Goal: Task Accomplishment & Management: Manage account settings

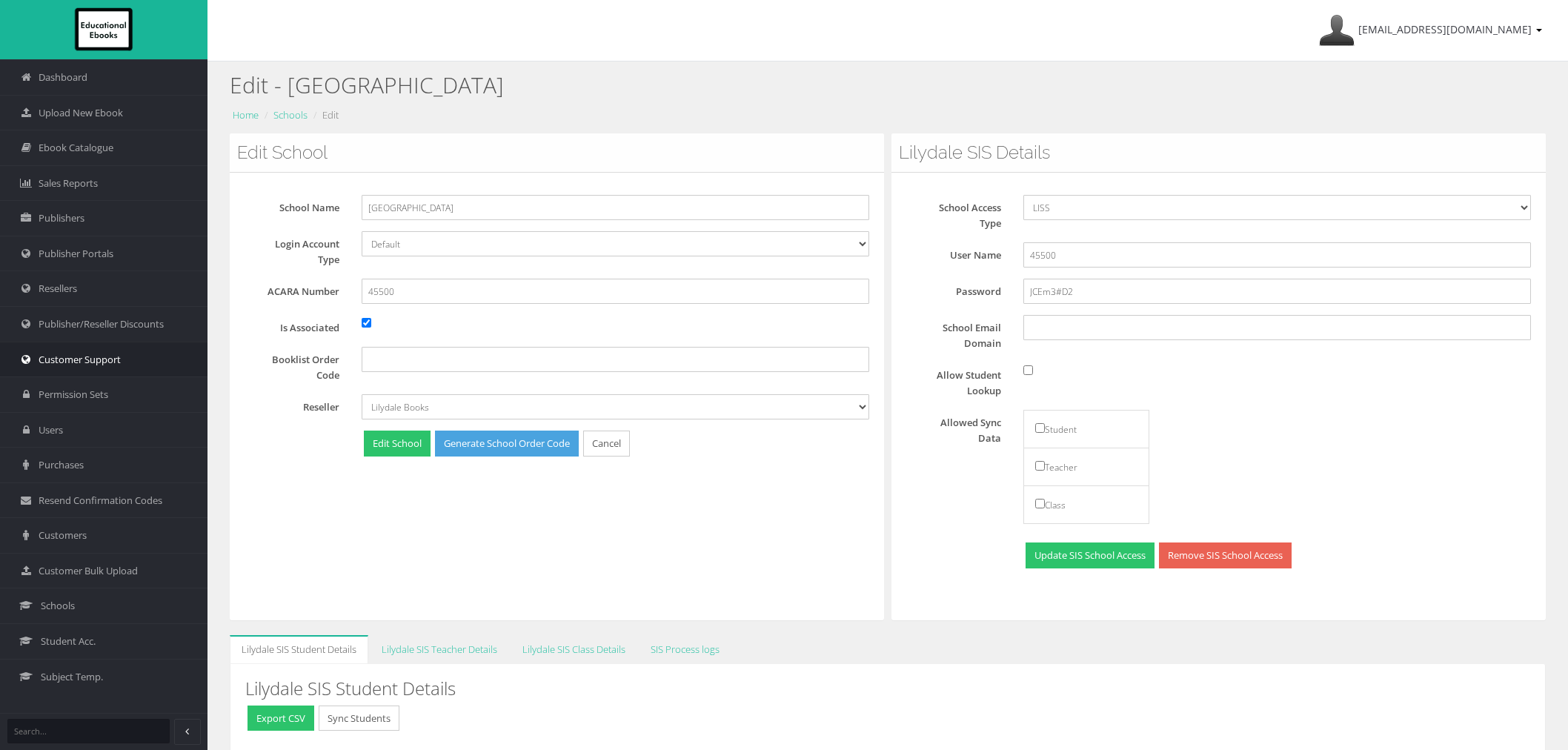
scroll to position [110, 0]
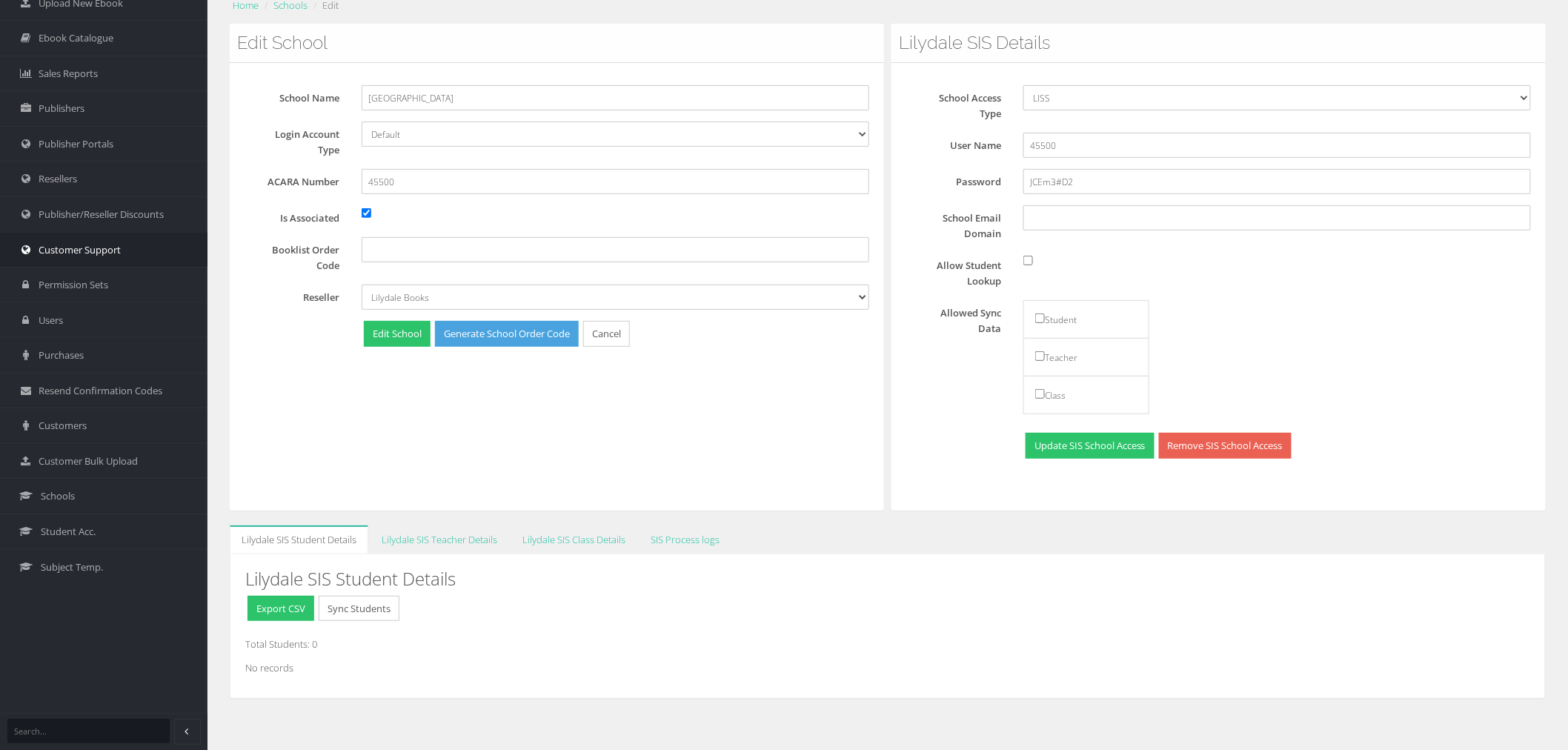
click at [95, 248] on span "Customer Support" at bounding box center [80, 249] width 82 height 14
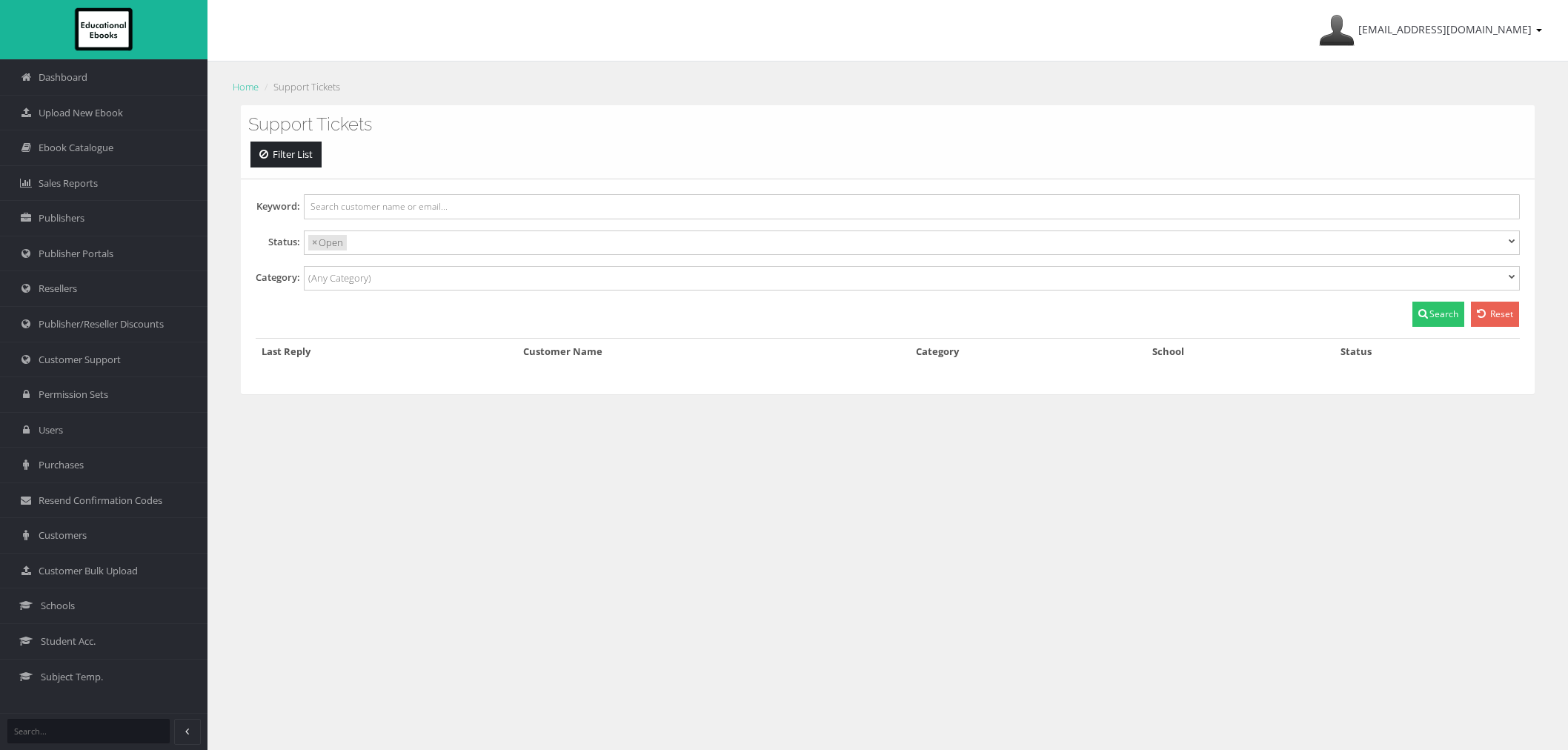
select select
click at [95, 608] on link "Schools" at bounding box center [103, 605] width 208 height 35
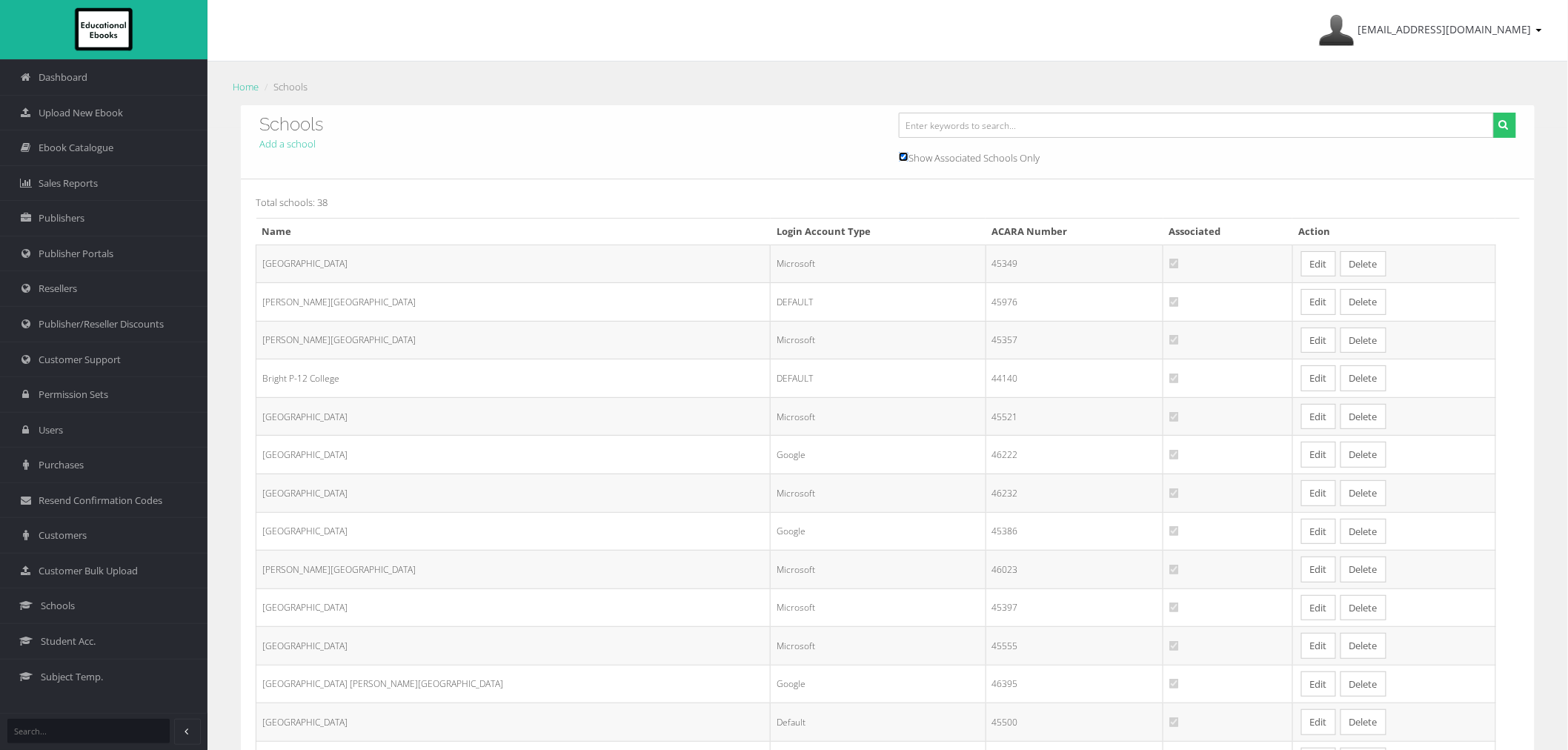
click at [906, 158] on input "Show Associated Schools Only" at bounding box center [903, 157] width 10 height 10
checkbox input "false"
click at [951, 130] on input "text" at bounding box center [1196, 126] width 595 height 25
type input "swinburne"
click at [1493, 113] on button "submit" at bounding box center [1505, 126] width 23 height 25
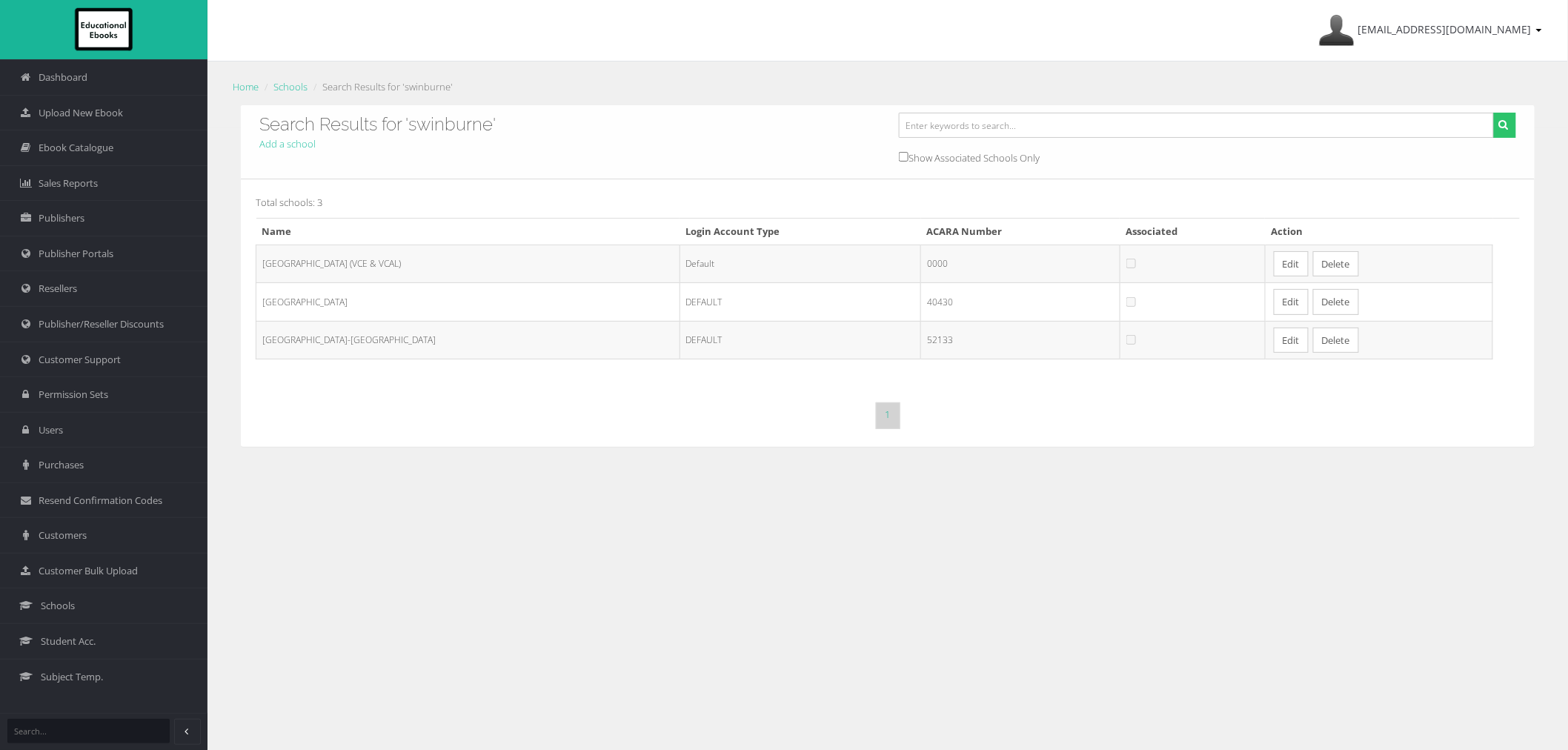
click at [1309, 305] on link "Edit" at bounding box center [1291, 302] width 35 height 26
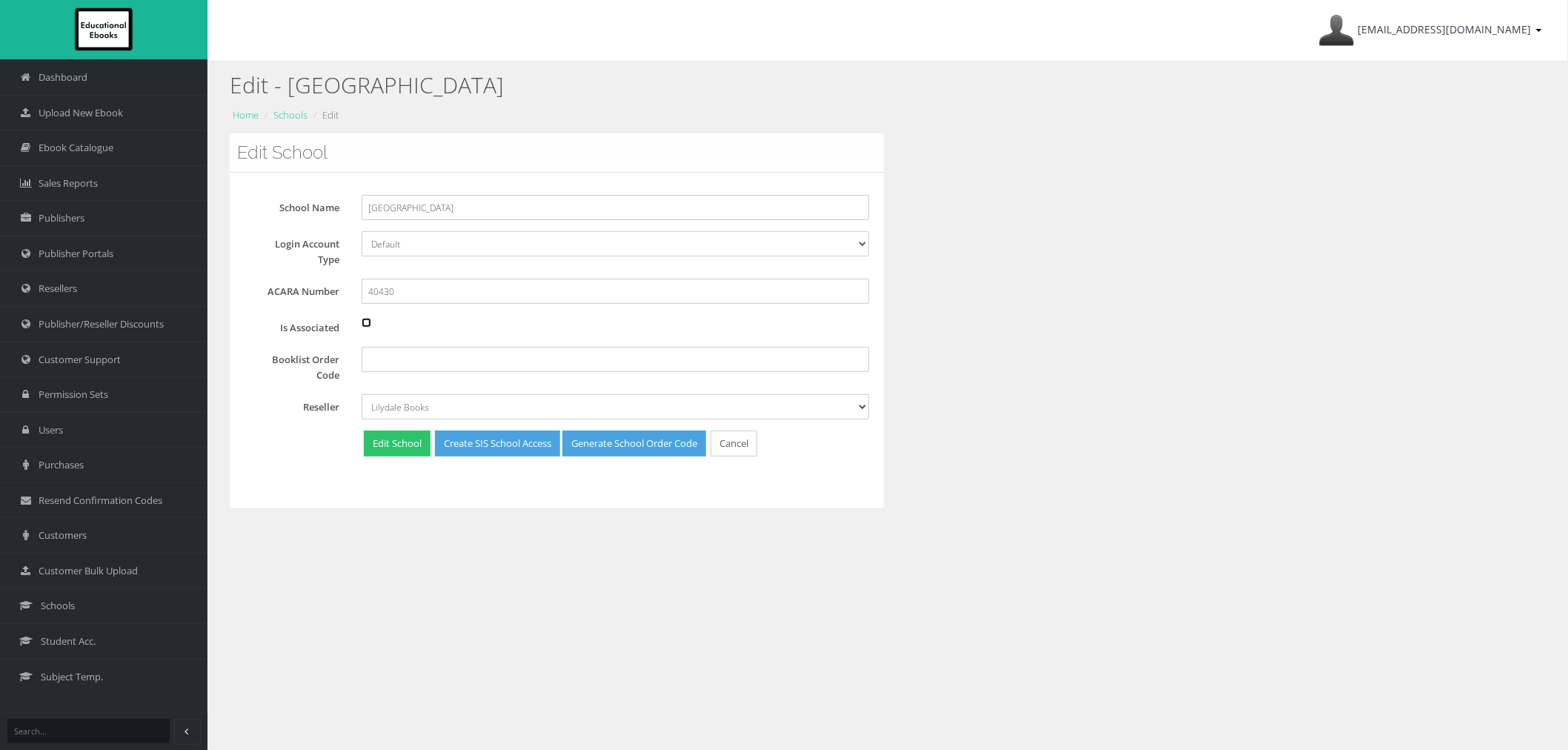
click at [364, 324] on input "Is Associated" at bounding box center [366, 322] width 10 height 10
checkbox input "true"
click at [391, 447] on button "Edit School" at bounding box center [397, 443] width 66 height 26
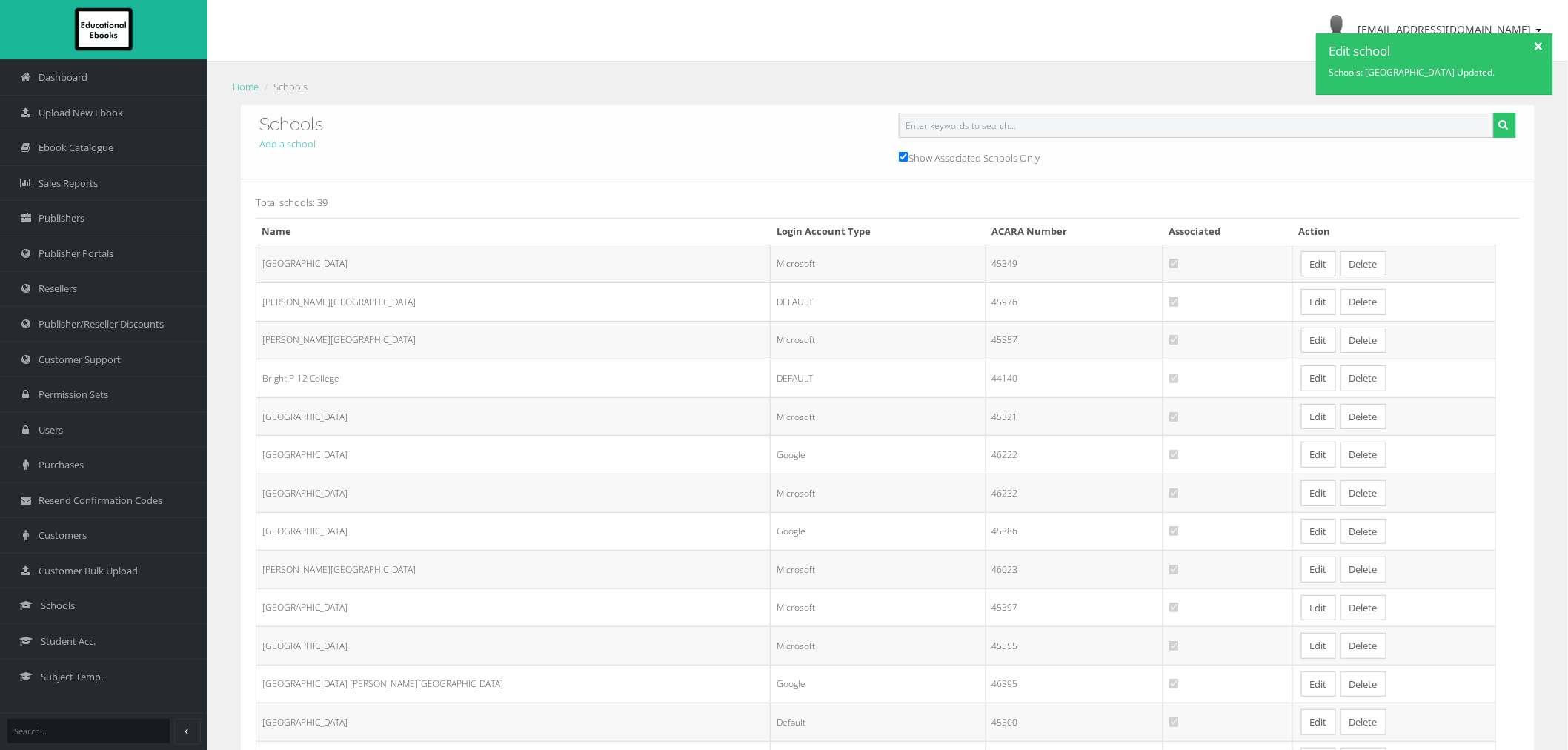
click at [973, 133] on input "text" at bounding box center [1196, 126] width 595 height 25
type input "east [GEOGRAPHIC_DATA]"
click at [1509, 119] on button "submit" at bounding box center [1505, 126] width 23 height 25
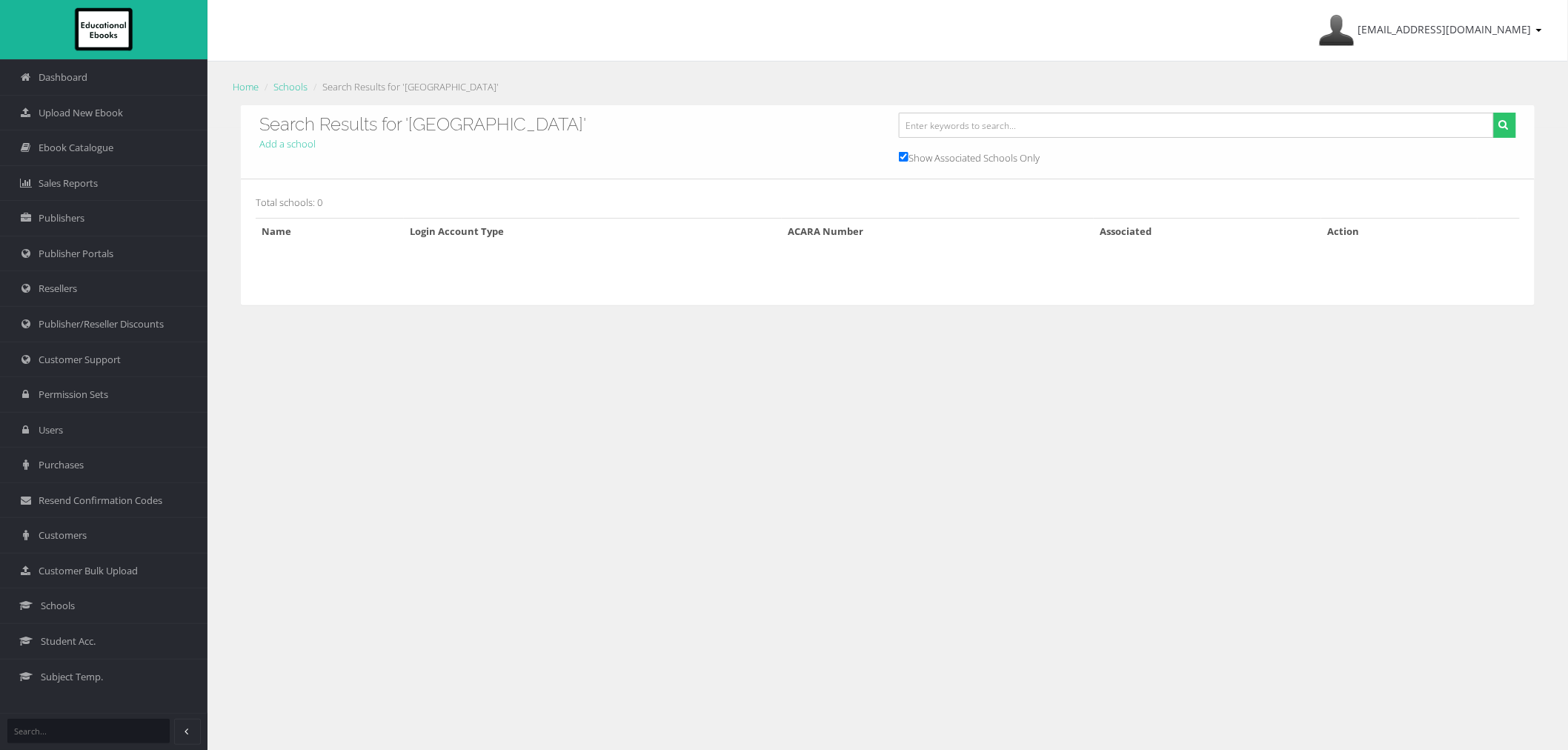
click at [930, 145] on form "Show Associated Schools Only" at bounding box center [1207, 142] width 639 height 58
click at [890, 157] on form "Show Associated Schools Only" at bounding box center [1207, 142] width 639 height 58
click at [904, 156] on input "Show Associated Schools Only" at bounding box center [903, 157] width 10 height 10
checkbox input "false"
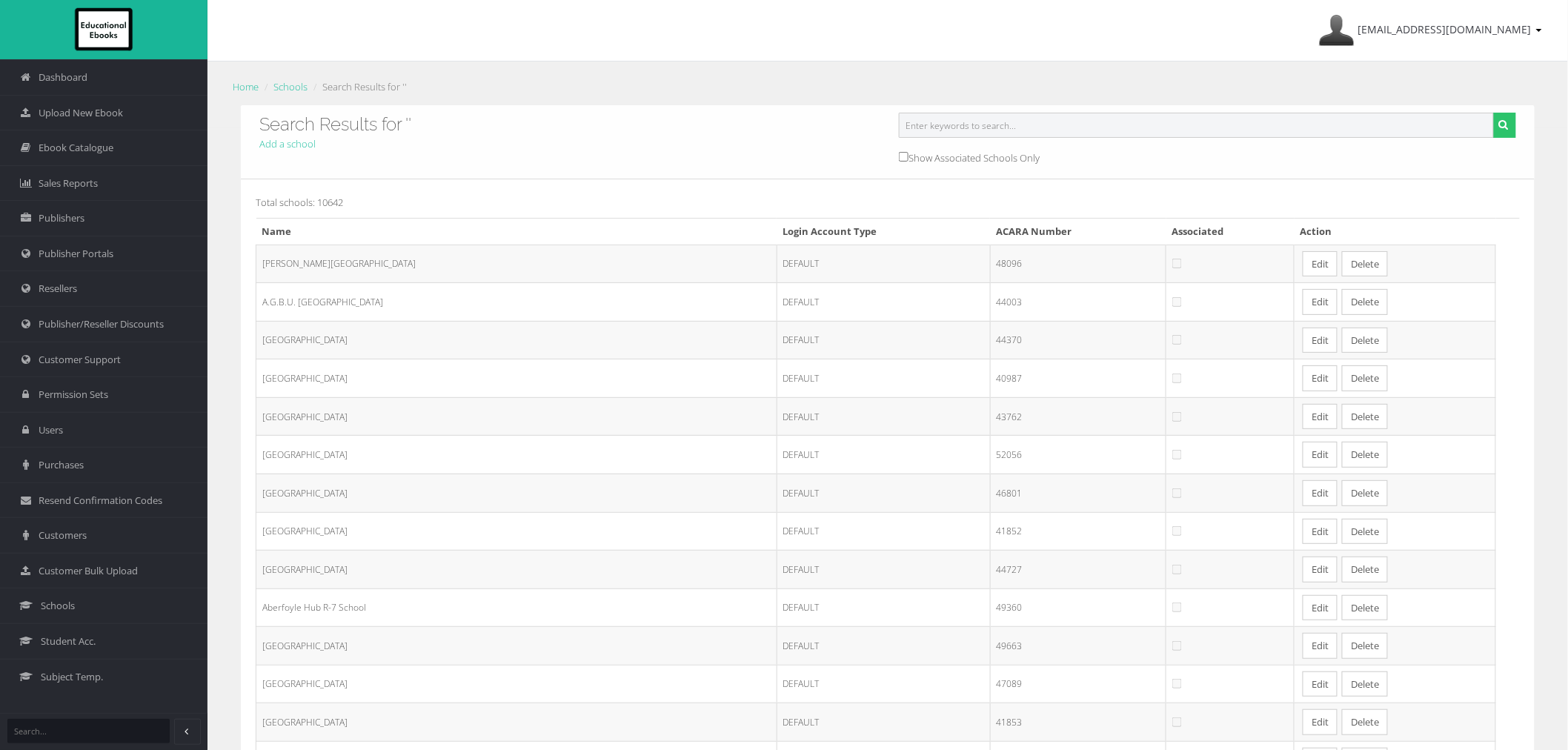
click at [1021, 129] on input "text" at bounding box center [1196, 126] width 595 height 25
type input "east [GEOGRAPHIC_DATA]"
click at [1493, 113] on button "submit" at bounding box center [1505, 126] width 23 height 25
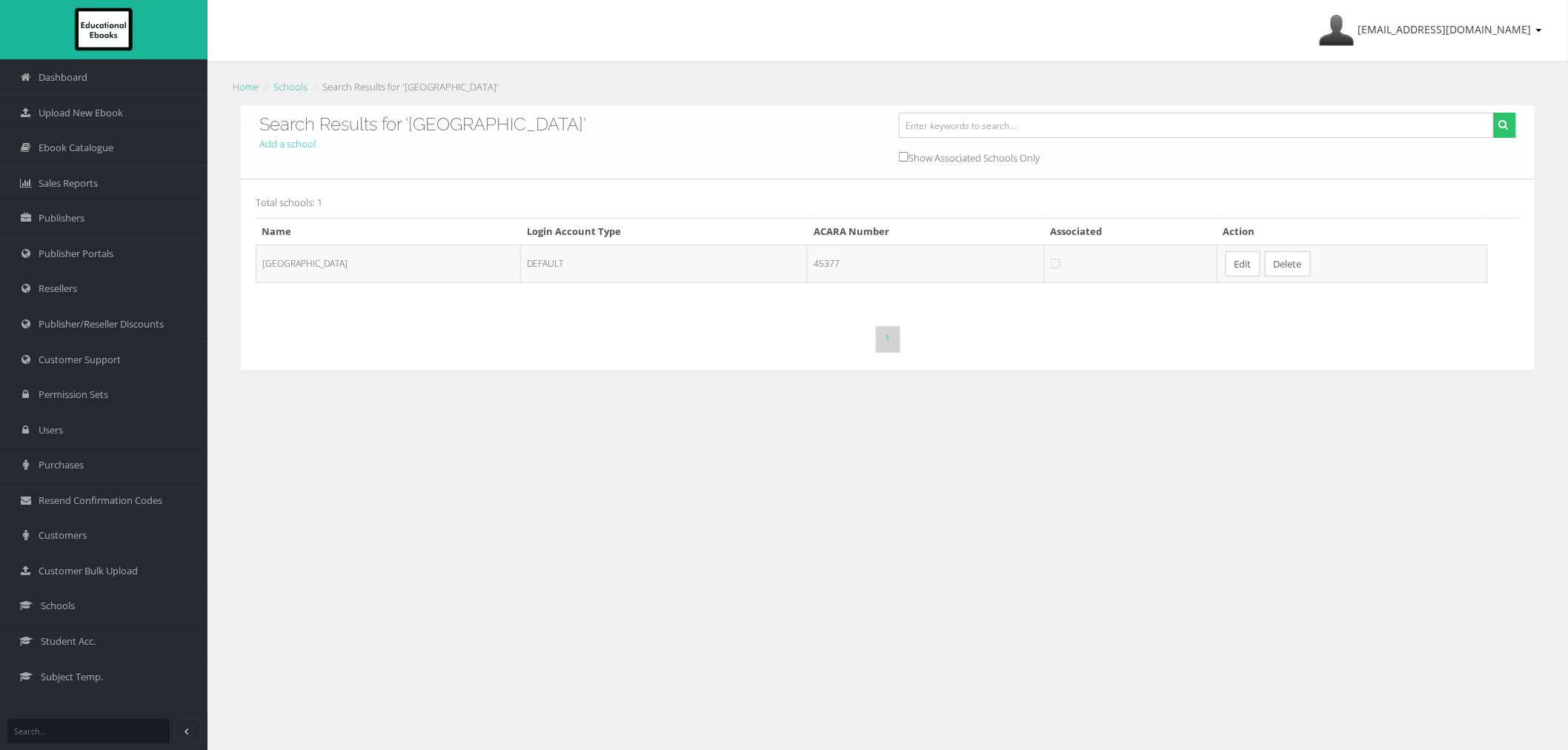
click at [1260, 270] on link "Edit" at bounding box center [1243, 264] width 35 height 26
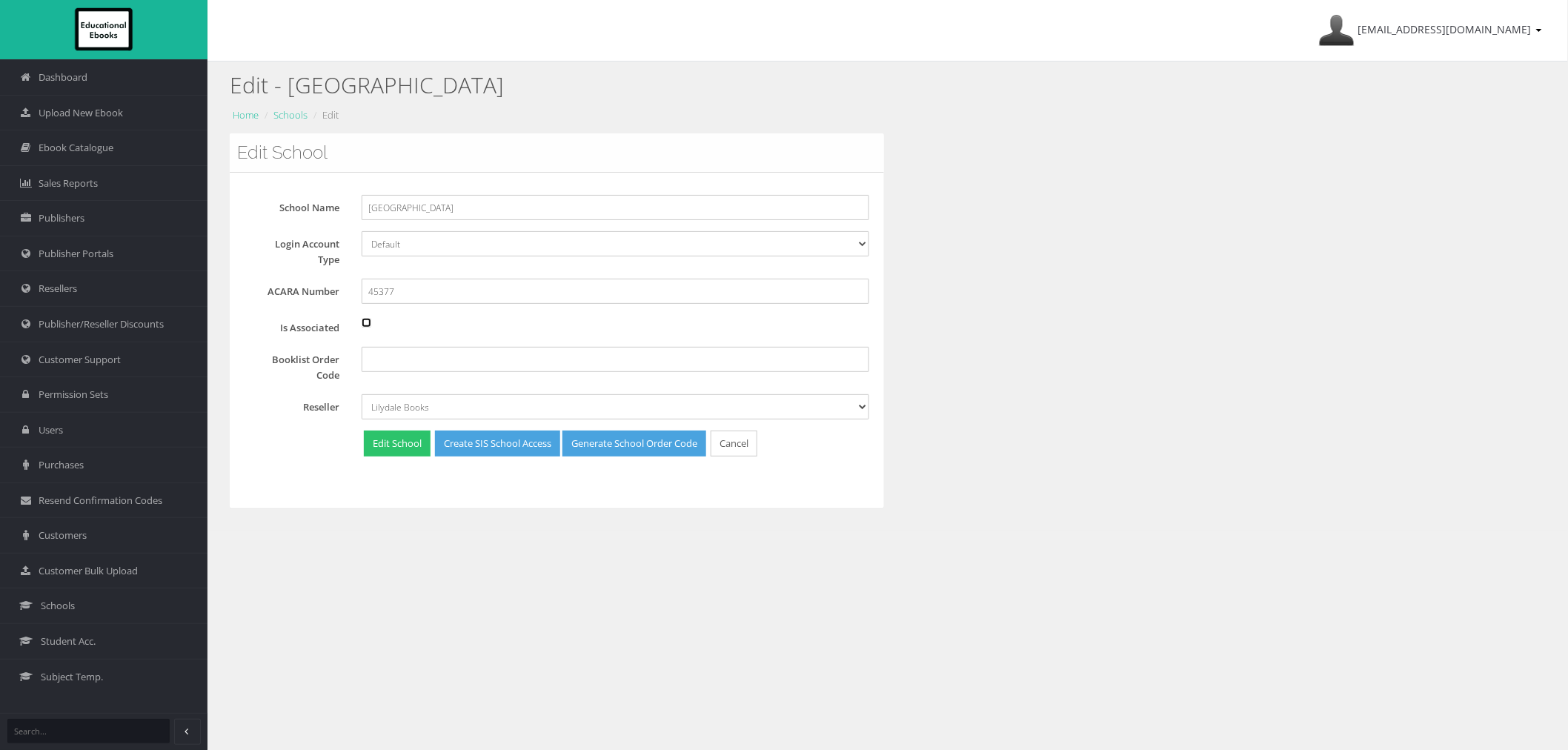
click at [365, 327] on input "Is Associated" at bounding box center [366, 322] width 10 height 10
checkbox input "true"
click at [403, 440] on button "Edit School" at bounding box center [397, 443] width 66 height 26
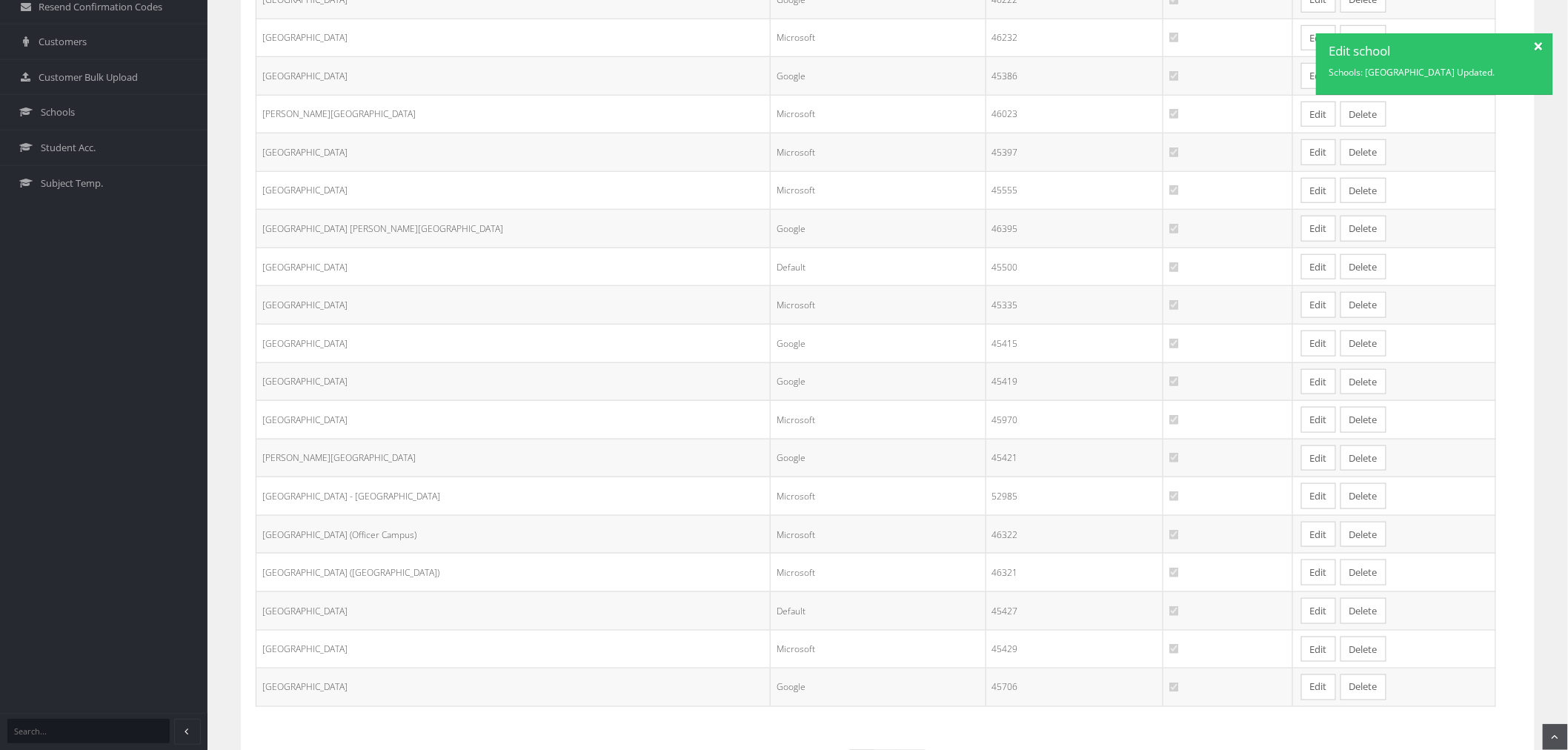
scroll to position [568, 0]
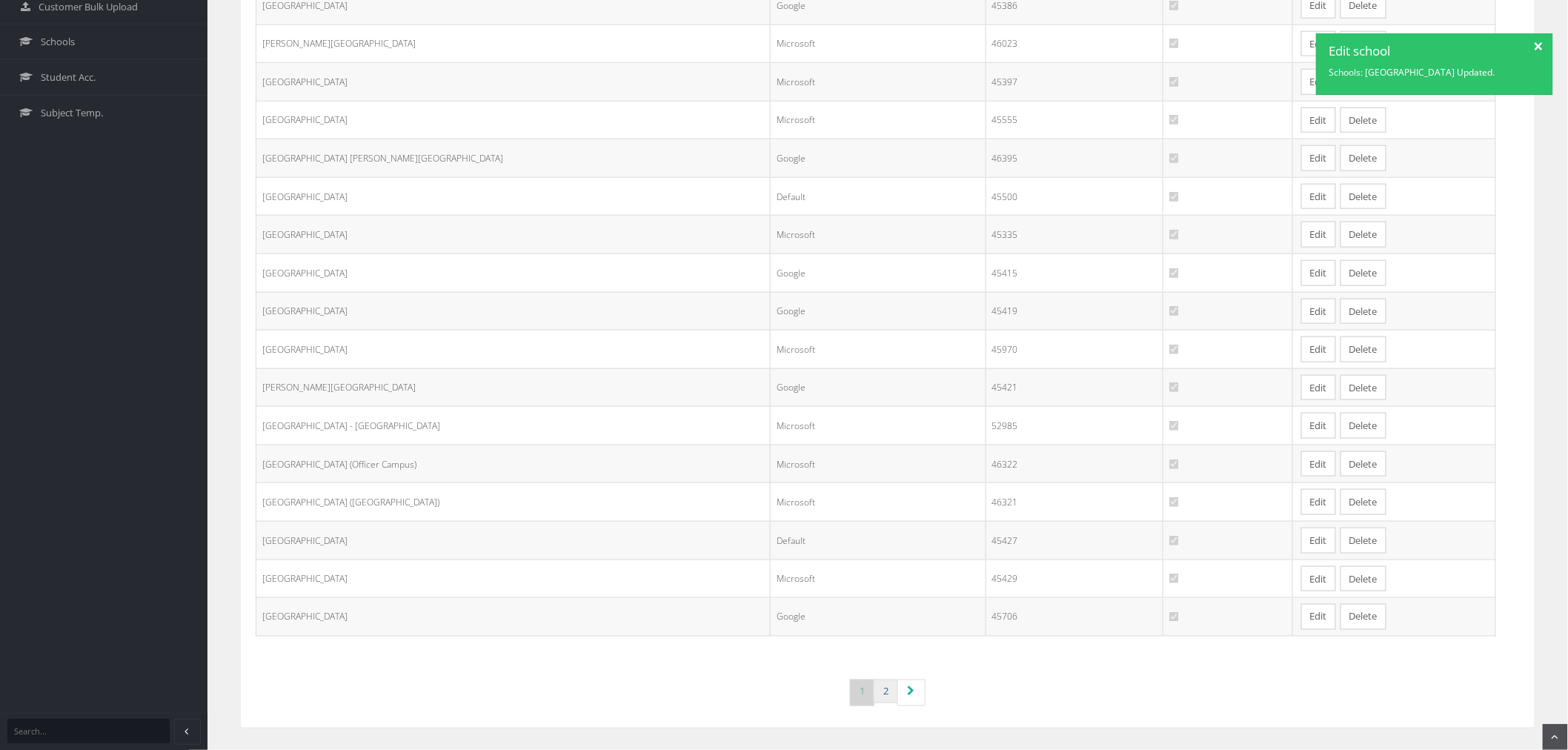
click at [883, 697] on link "2" at bounding box center [886, 691] width 24 height 24
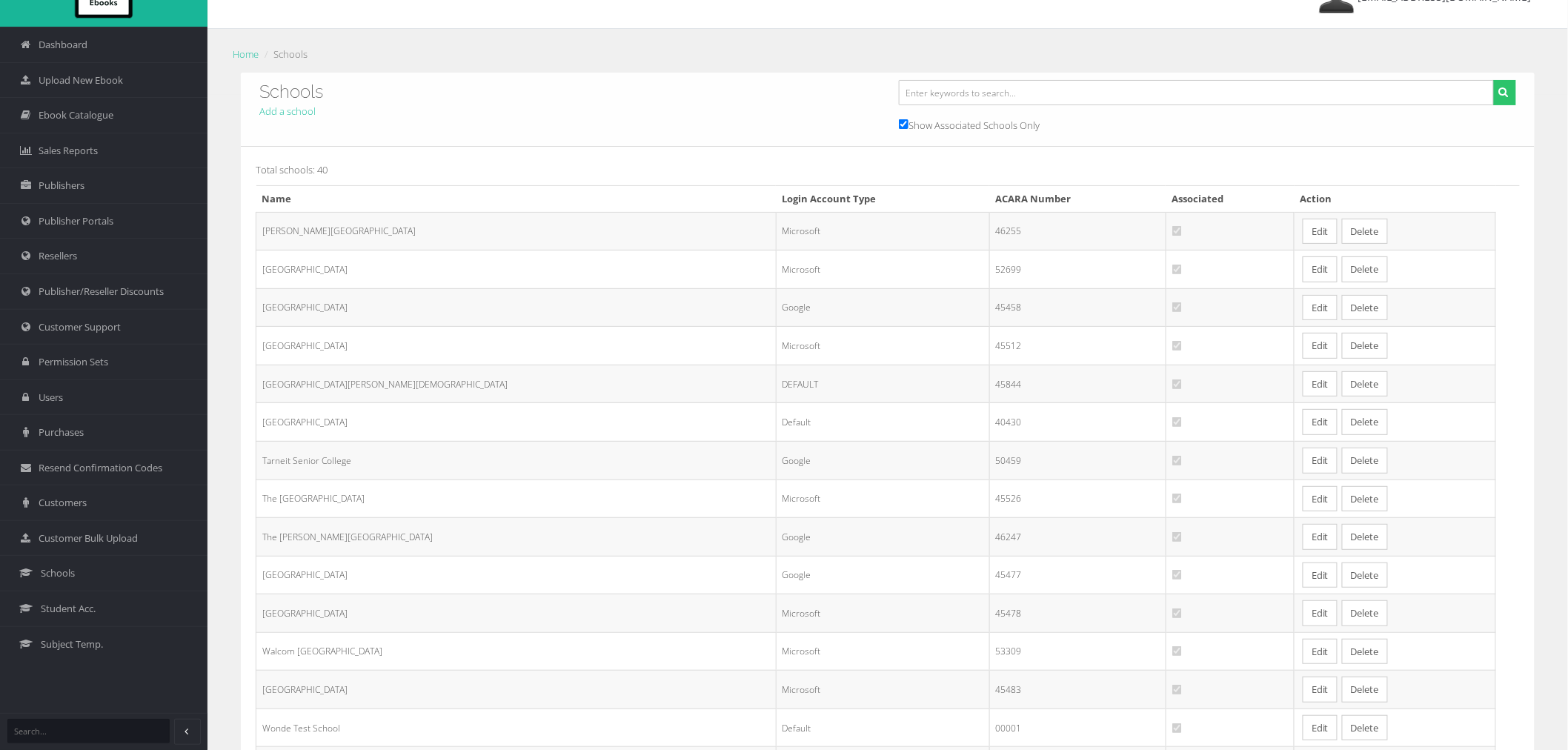
scroll to position [82, 0]
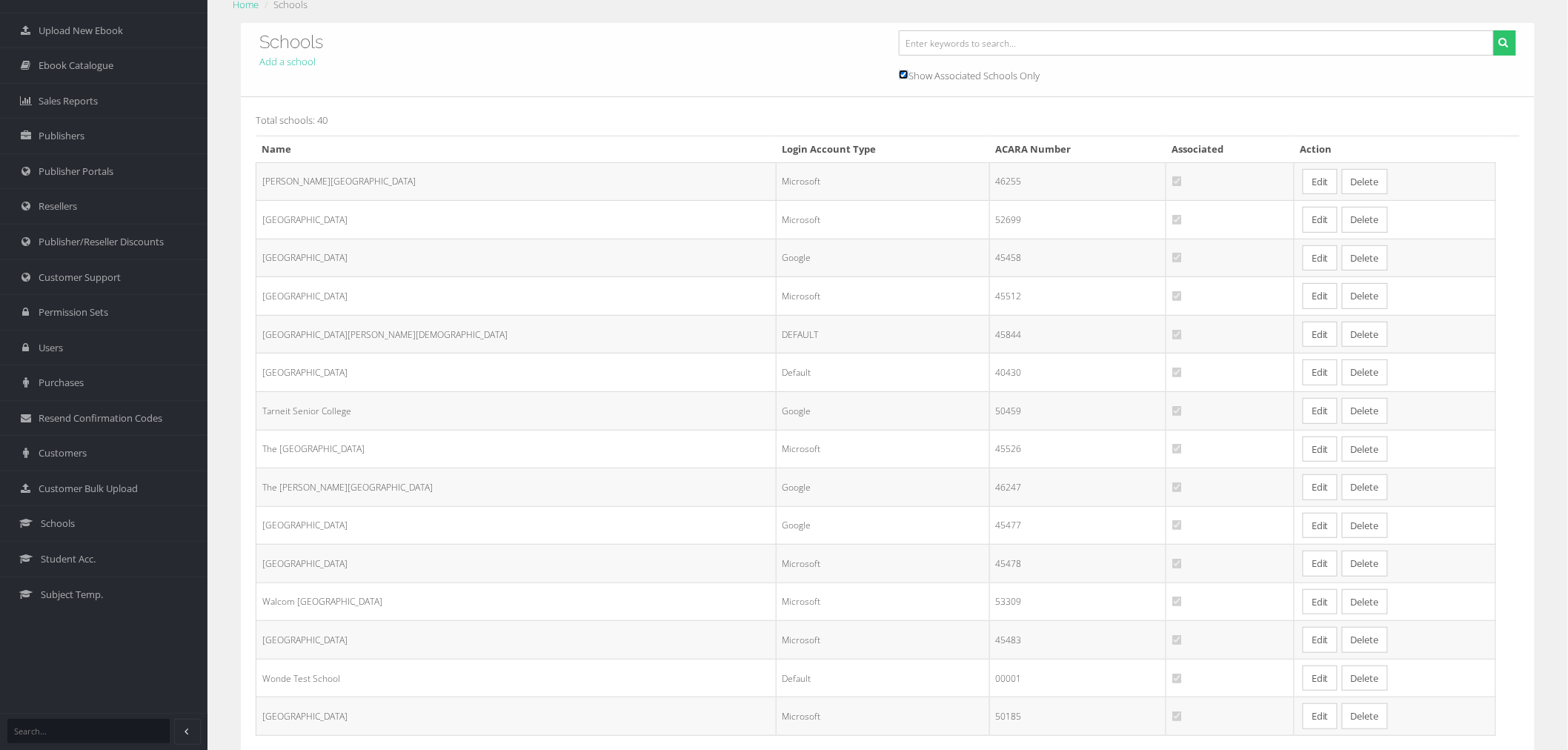
click at [901, 74] on input "Show Associated Schools Only" at bounding box center [903, 74] width 10 height 10
checkbox input "false"
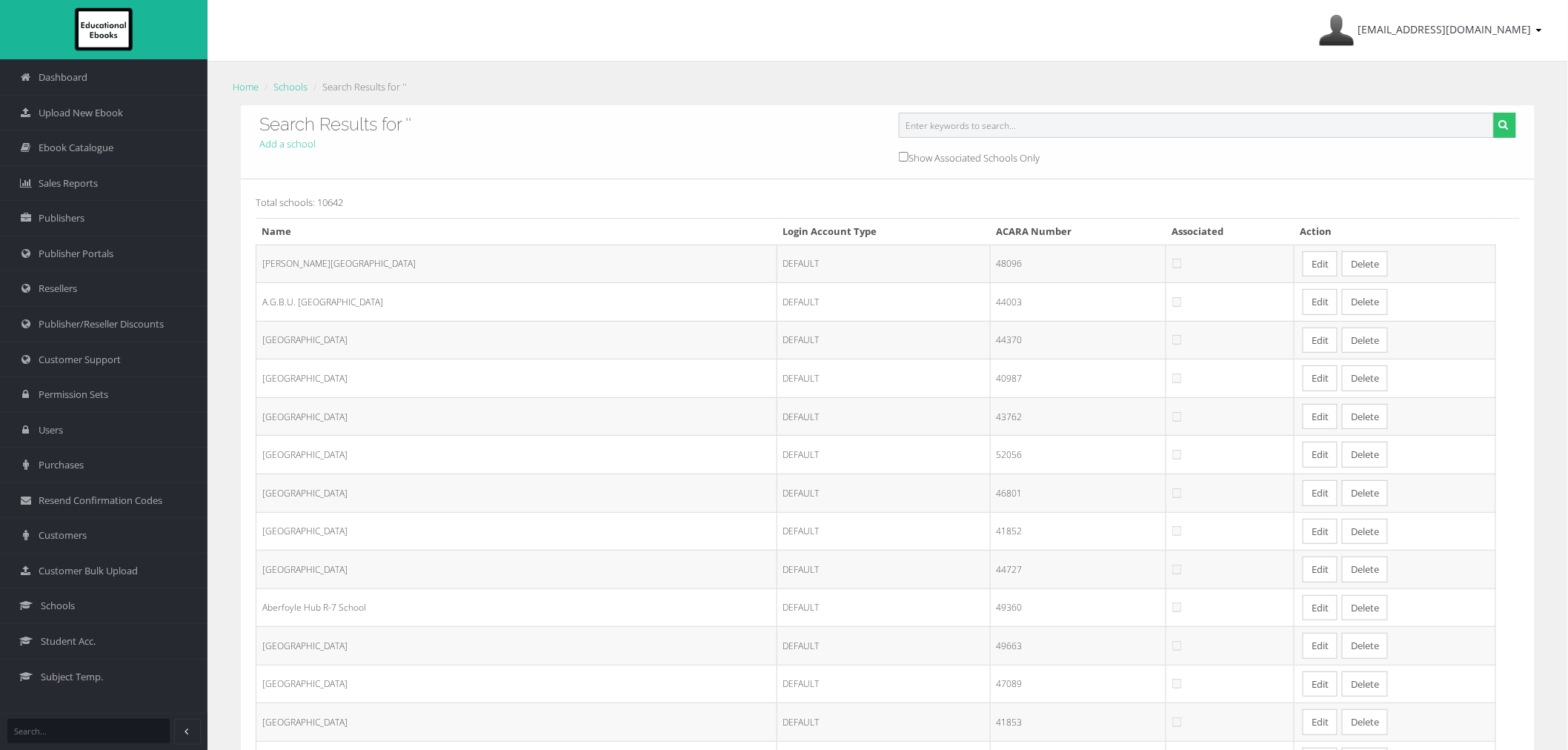
click at [928, 116] on input "text" at bounding box center [1196, 126] width 595 height 25
type input "st joseph's mildura"
click at [1493, 113] on button "submit" at bounding box center [1505, 126] width 23 height 25
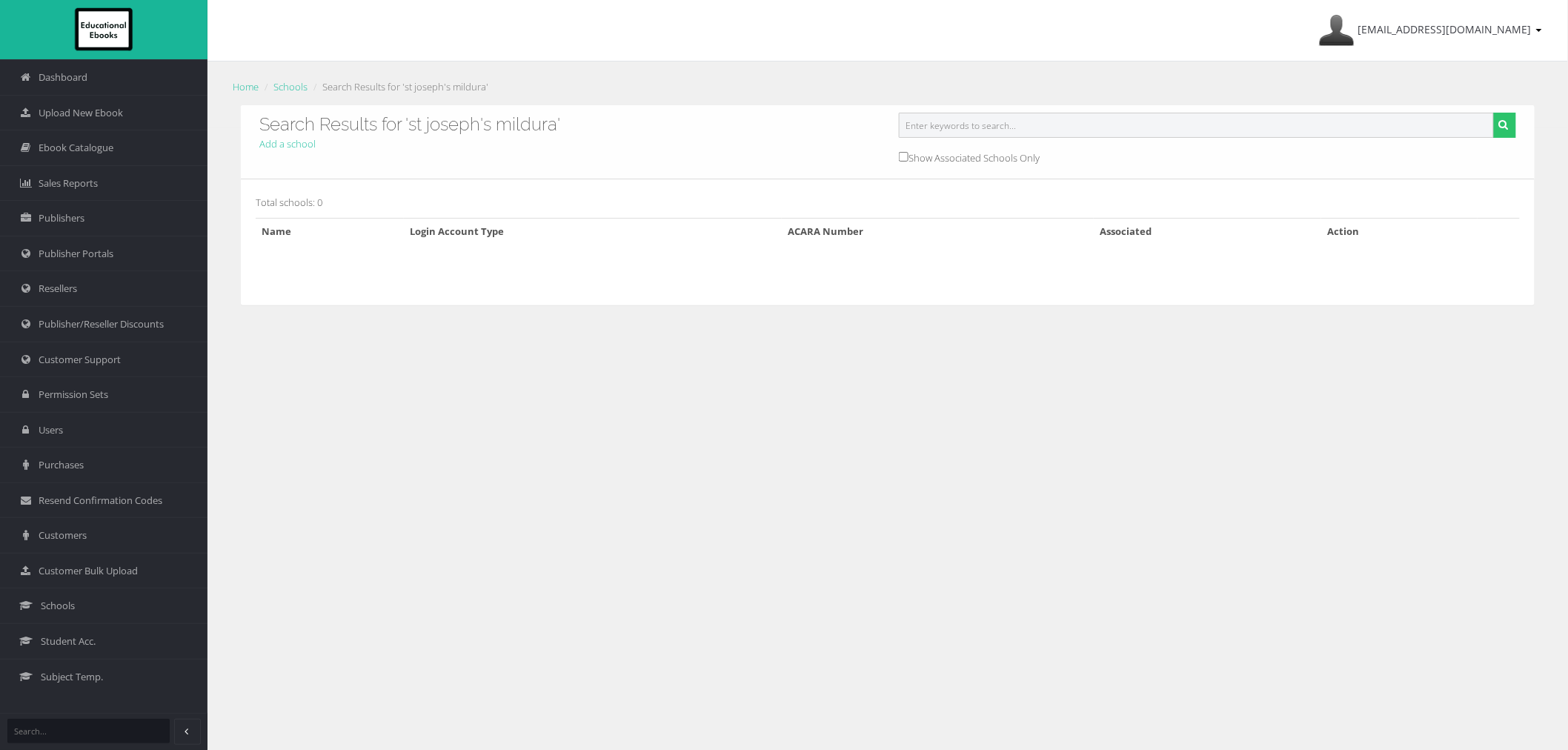
click at [1013, 122] on input "text" at bounding box center [1196, 126] width 595 height 25
type input "mildrua"
click at [1493, 113] on button "submit" at bounding box center [1505, 126] width 23 height 25
click at [1013, 122] on input "text" at bounding box center [1196, 126] width 595 height 25
type input "mildura"
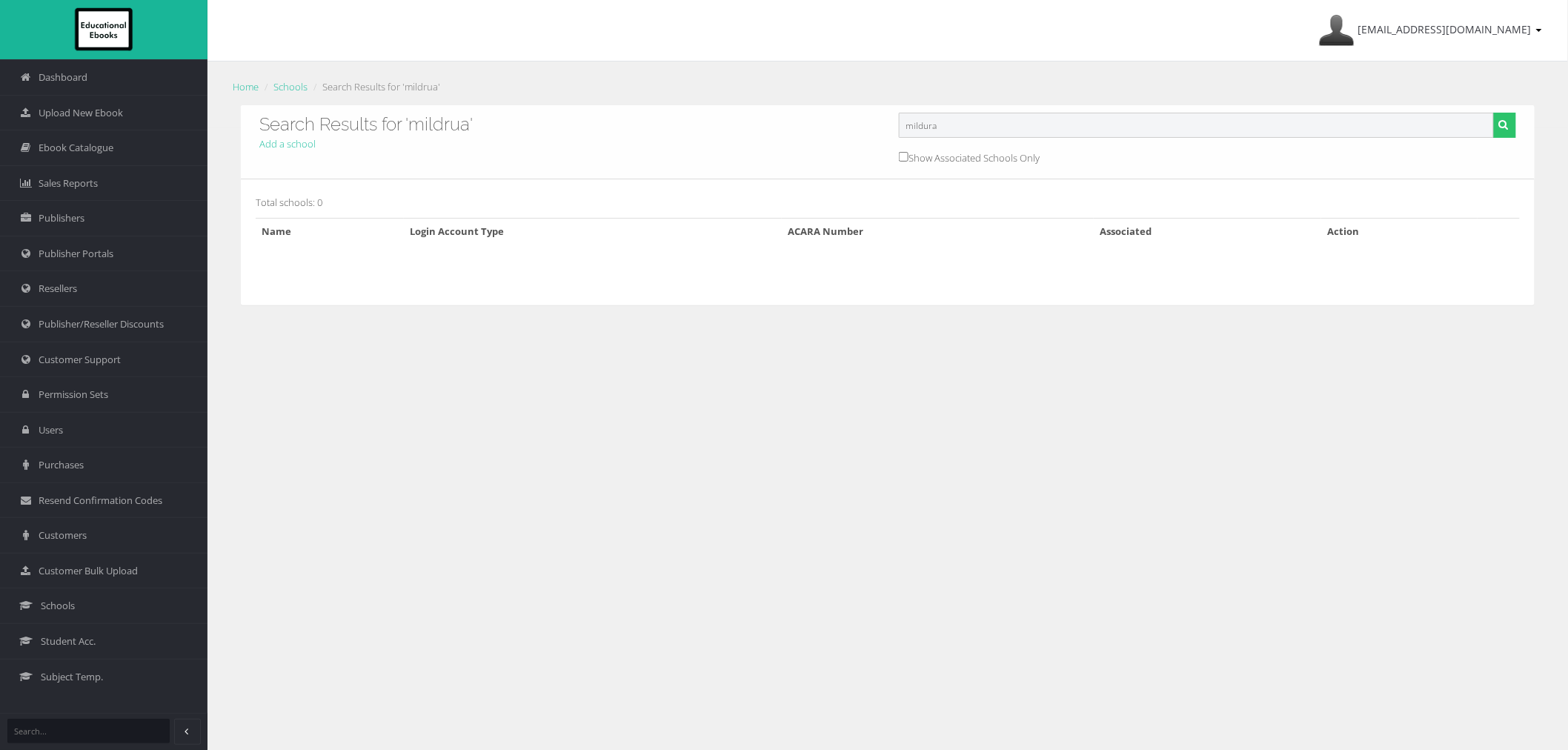
click at [1493, 113] on button "submit" at bounding box center [1505, 126] width 23 height 25
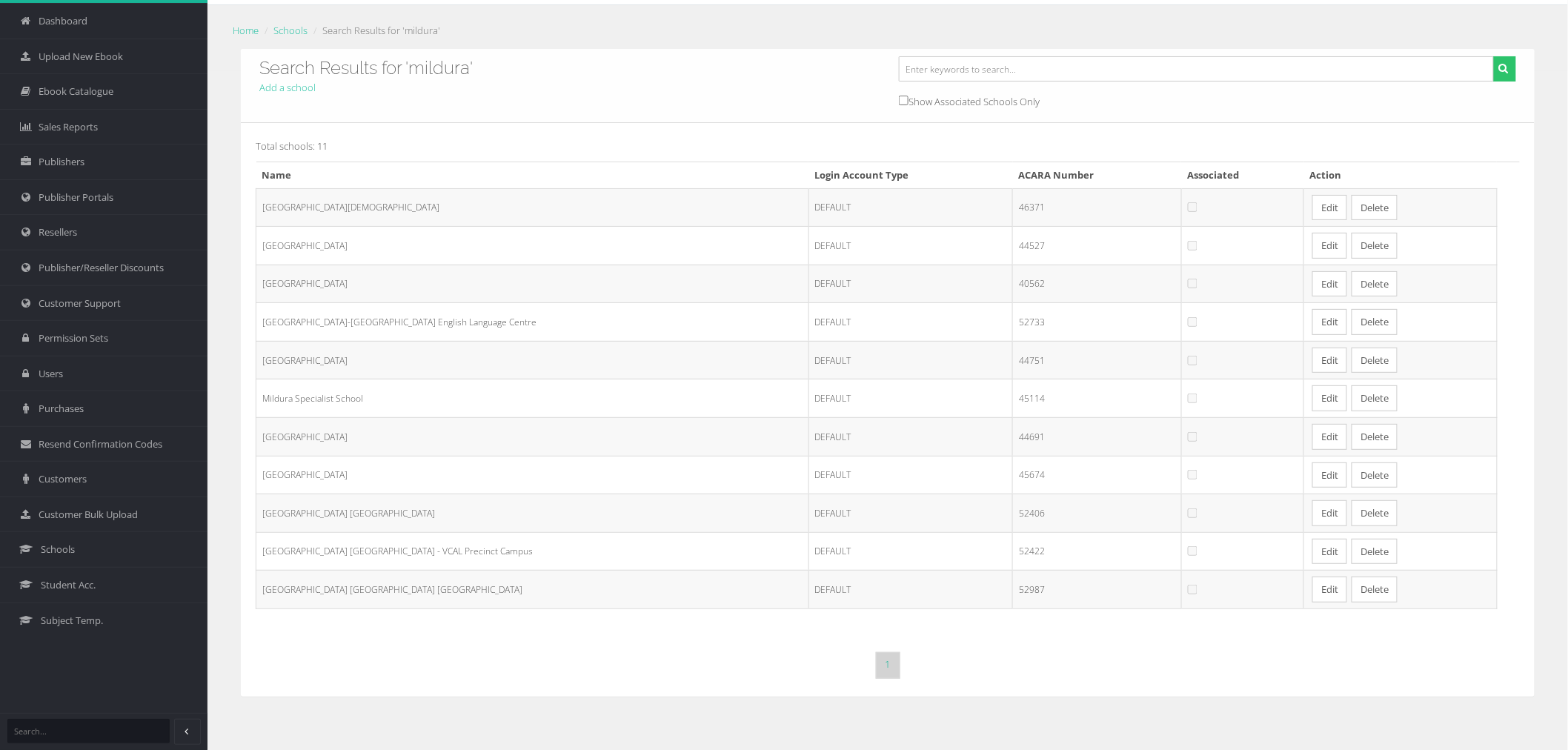
scroll to position [82, 0]
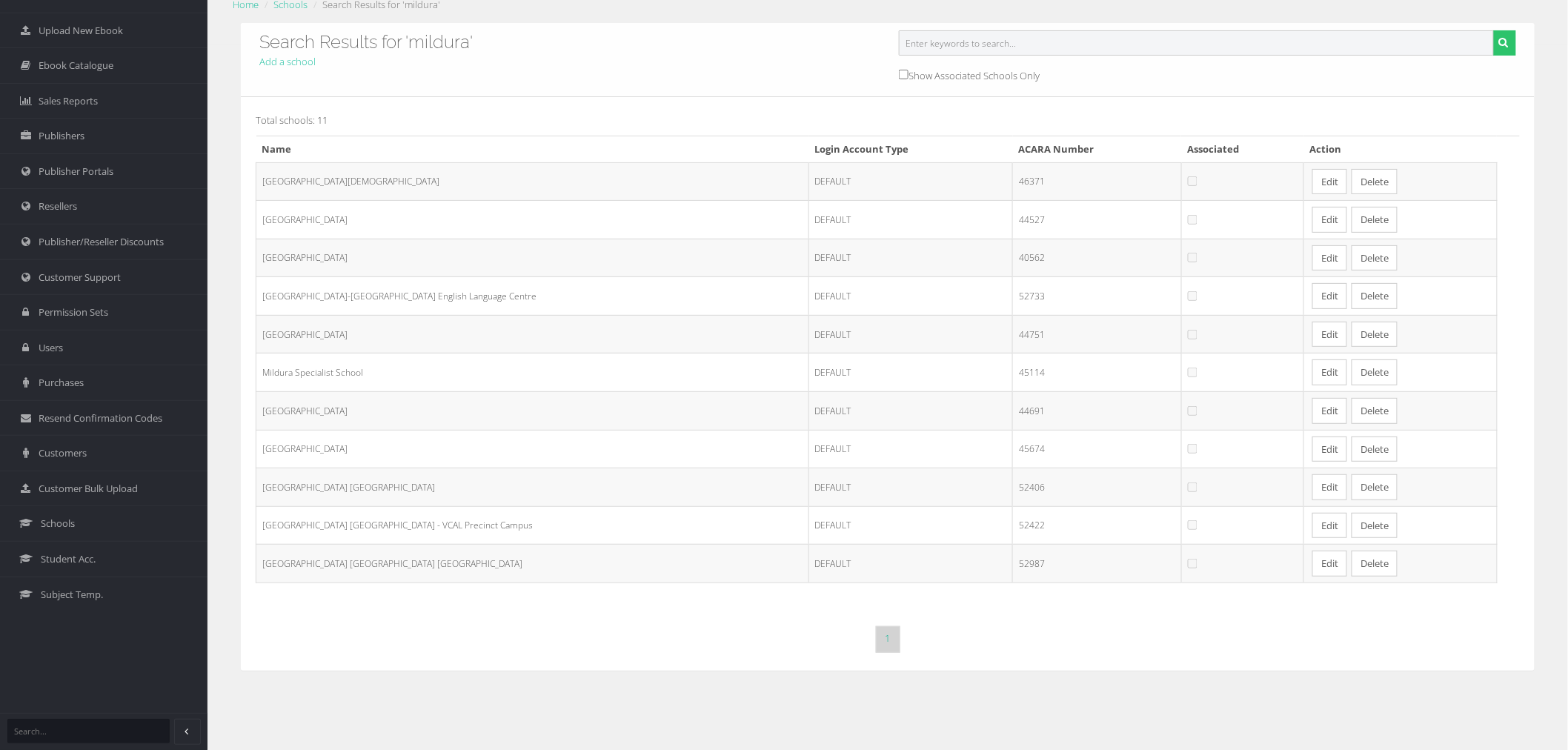
click at [1183, 55] on input "text" at bounding box center [1196, 43] width 595 height 25
paste input "45674"
type input "456743"
click at [1493, 30] on button "submit" at bounding box center [1505, 43] width 23 height 25
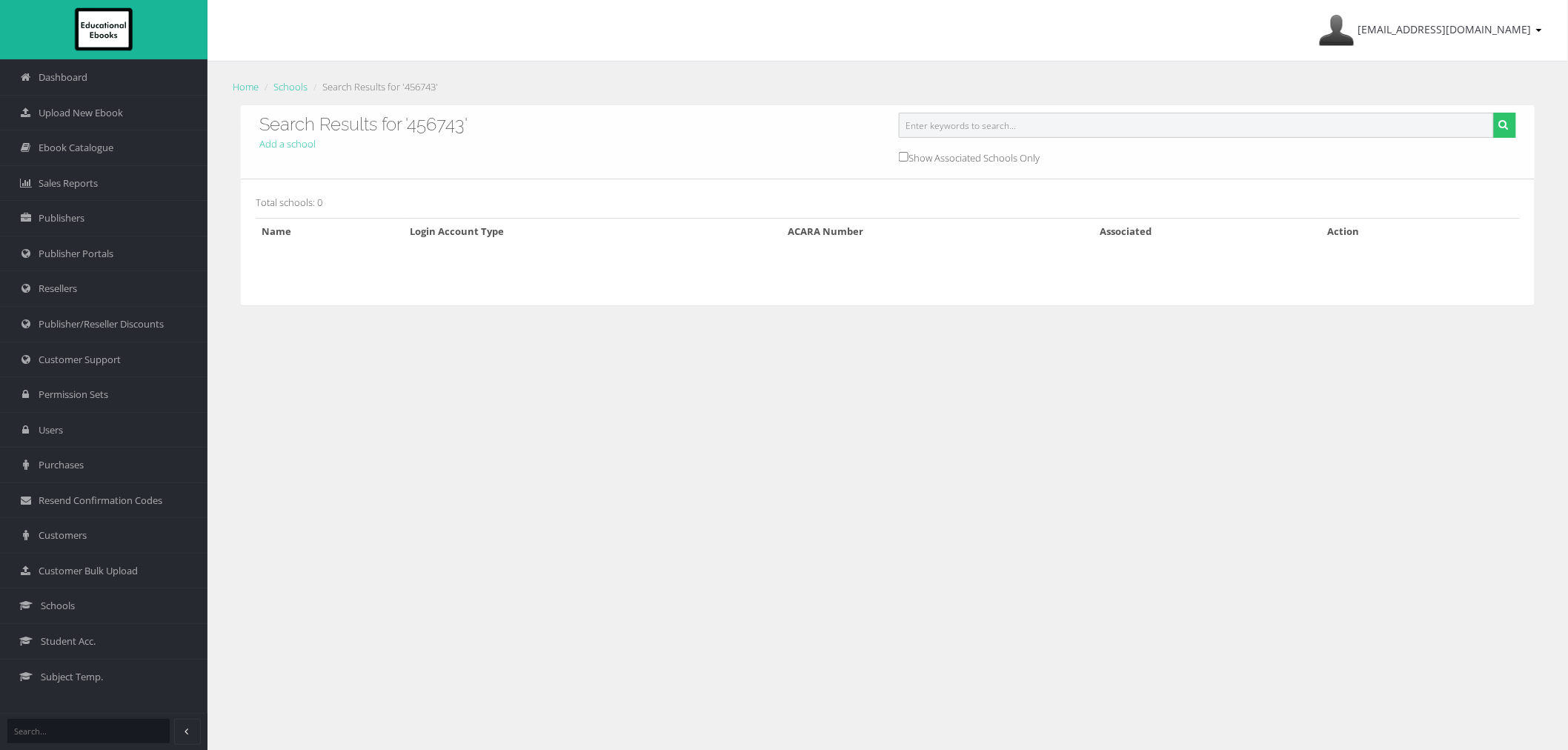
click at [1143, 119] on input "text" at bounding box center [1196, 126] width 595 height 25
paste input "45674"
type input "45674"
click at [1493, 113] on button "submit" at bounding box center [1505, 126] width 23 height 25
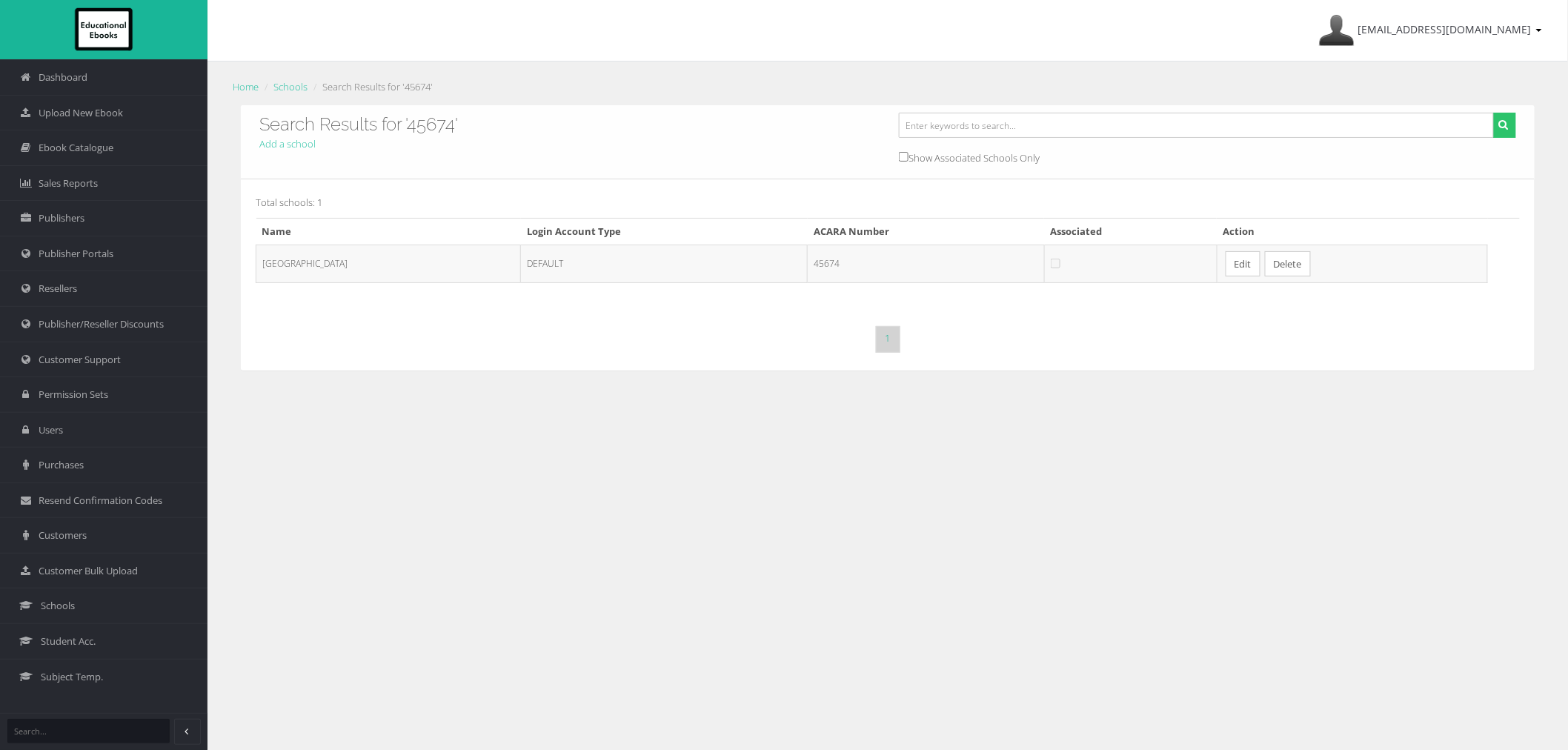
click at [1257, 268] on link "Edit" at bounding box center [1243, 264] width 35 height 26
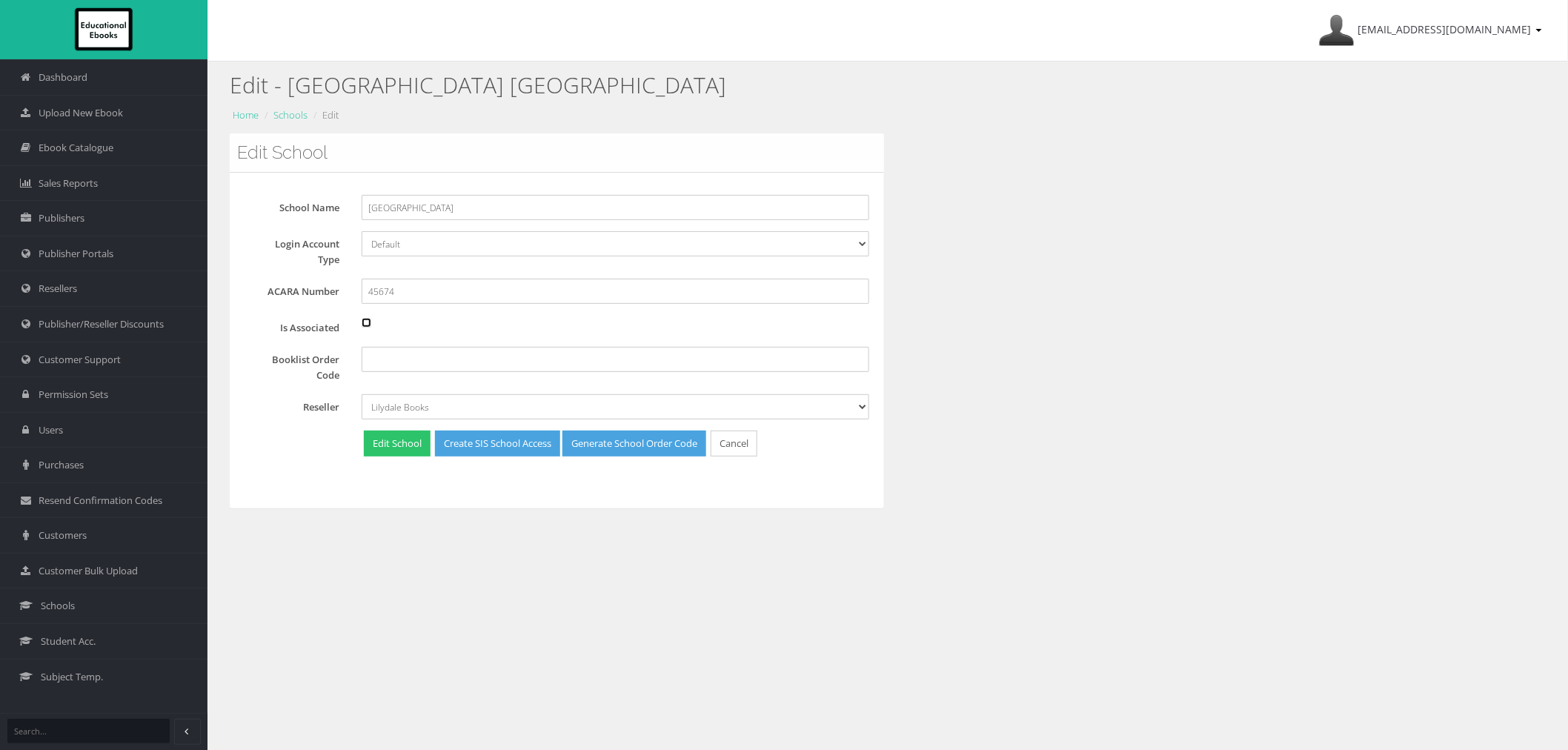
click at [364, 320] on input "Is Associated" at bounding box center [366, 322] width 10 height 10
checkbox input "true"
click at [387, 443] on button "Edit School" at bounding box center [397, 443] width 66 height 26
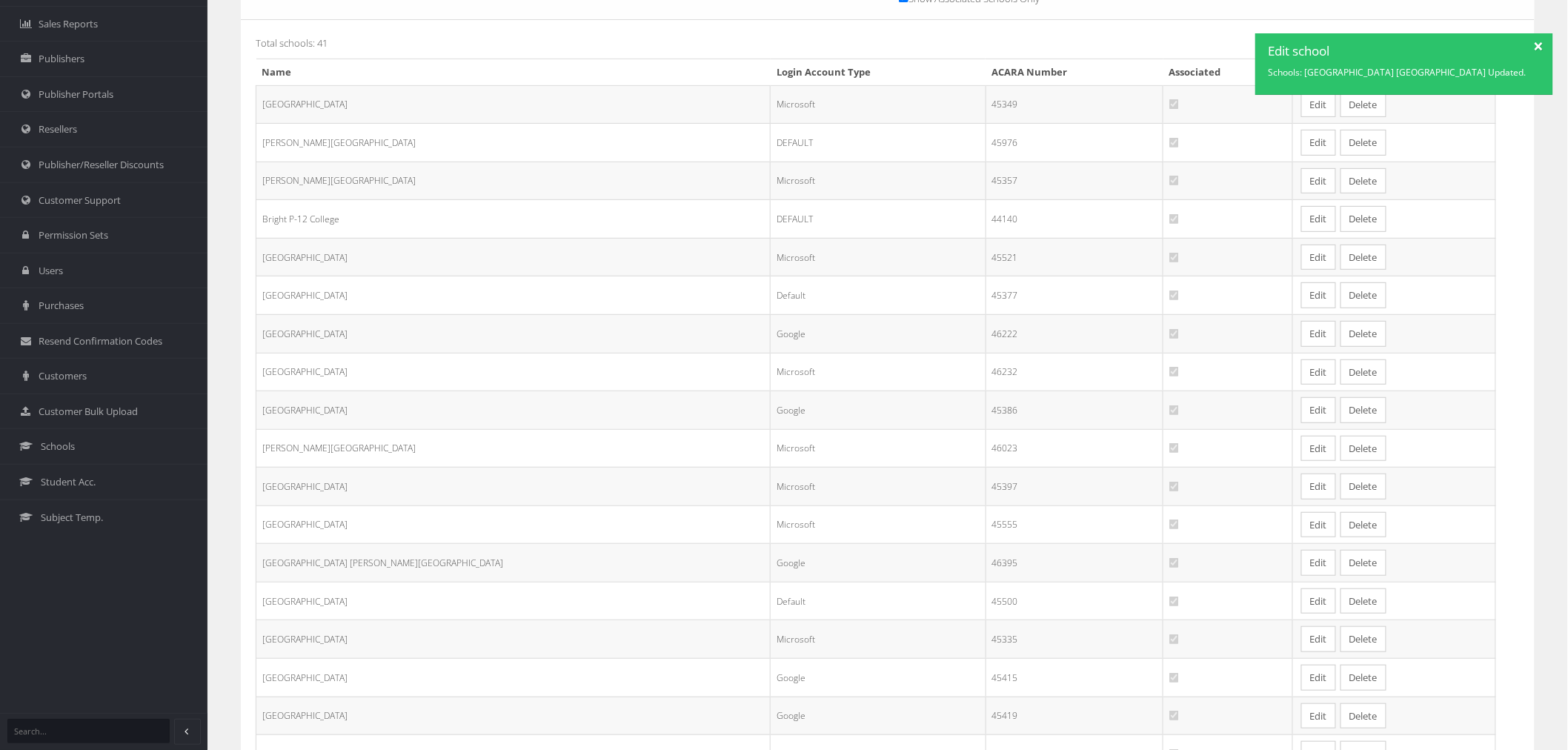
scroll to position [165, 0]
click at [1535, 49] on div at bounding box center [1539, 44] width 26 height 22
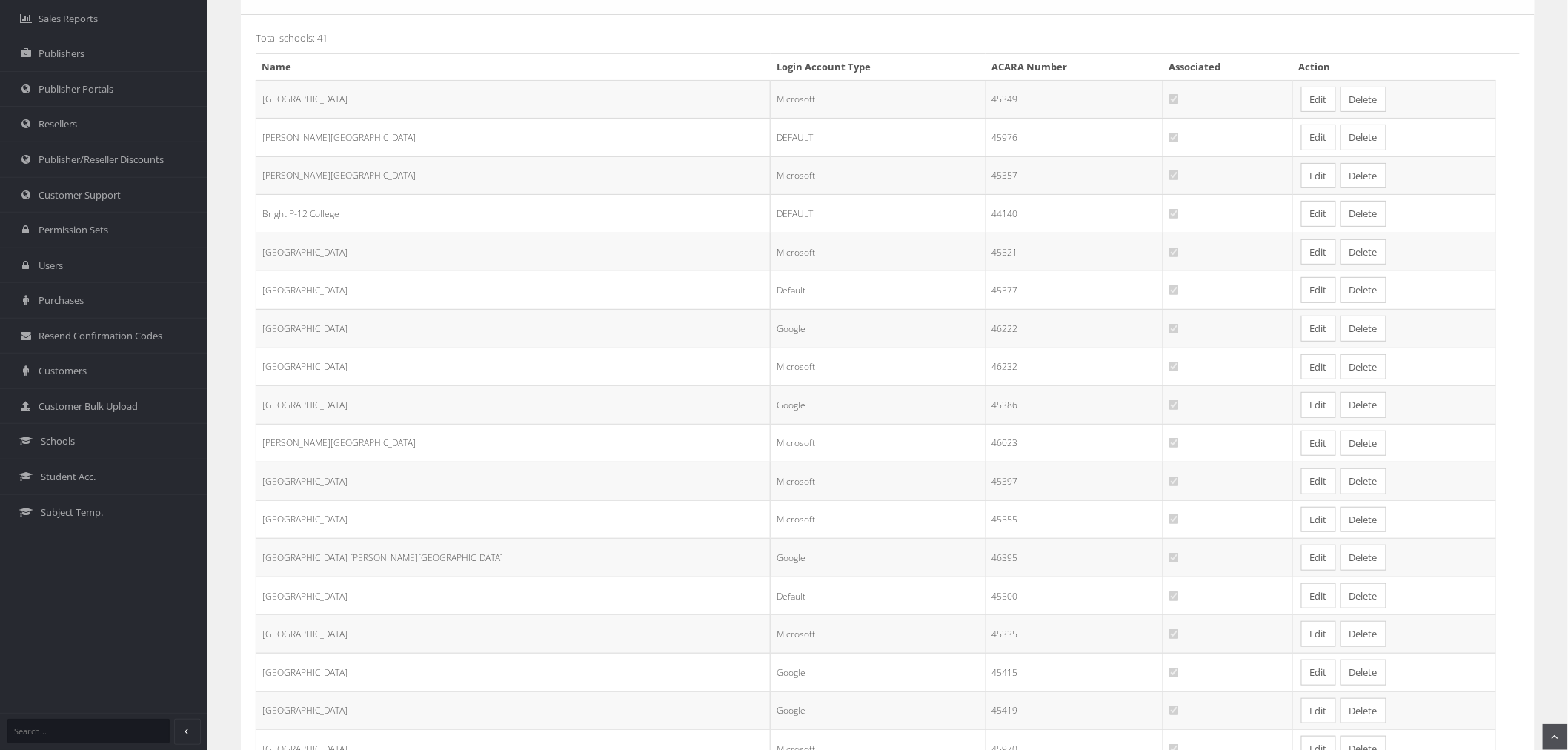
click at [771, 278] on td "Default" at bounding box center [878, 290] width 215 height 39
drag, startPoint x: 287, startPoint y: 289, endPoint x: 401, endPoint y: 287, distance: 114.0
click at [401, 287] on td "East Doncaster Secondary College" at bounding box center [514, 290] width 515 height 39
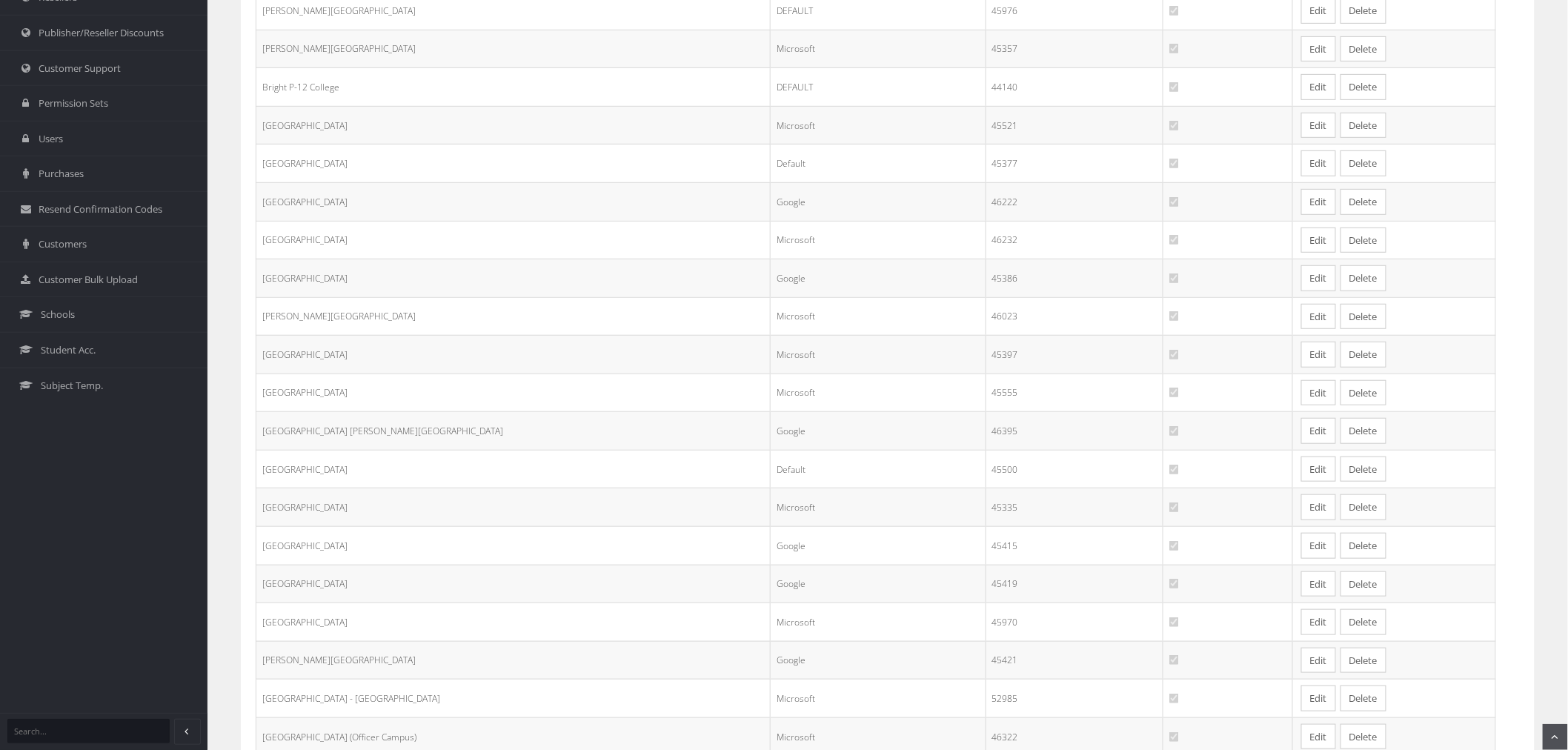
scroll to position [329, 0]
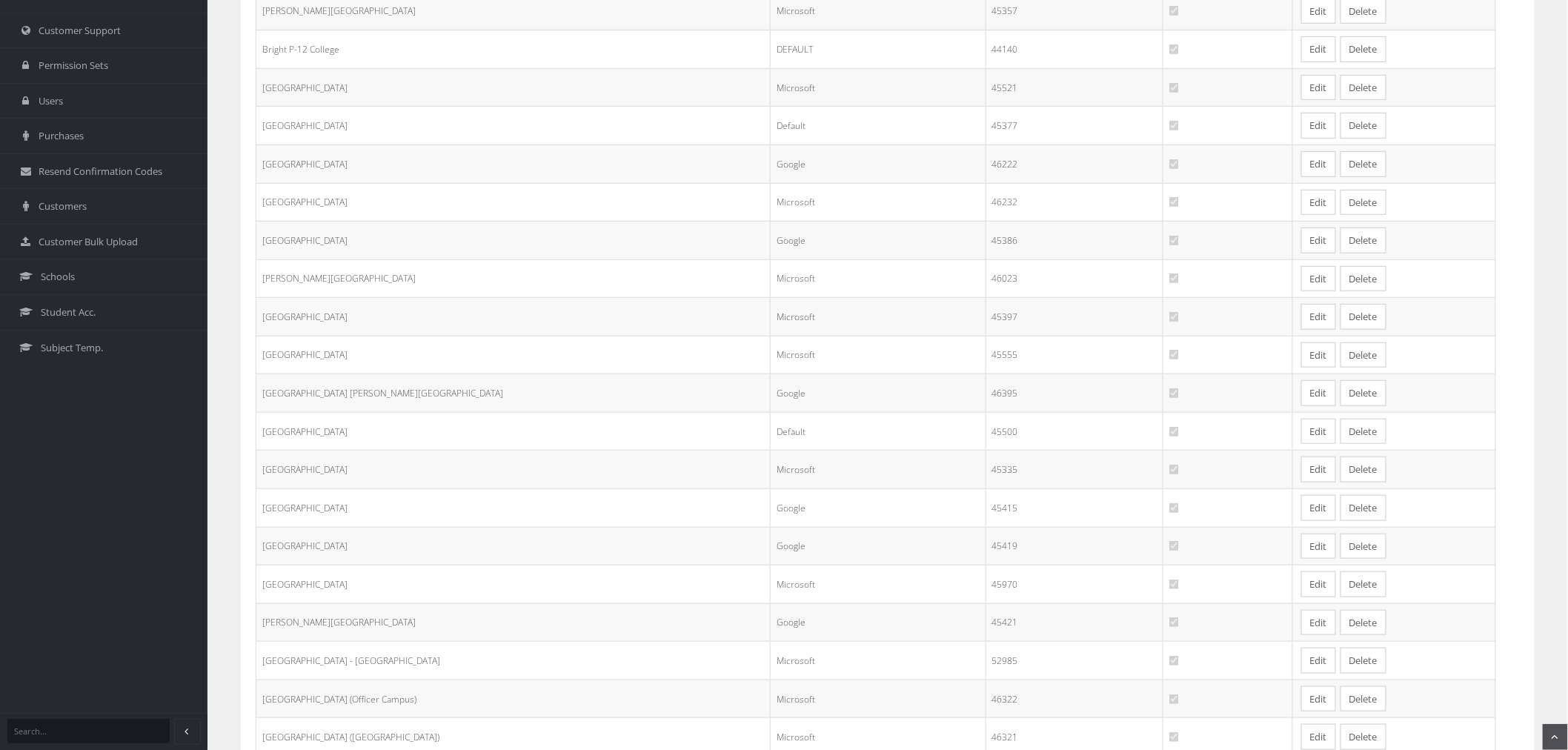
drag, startPoint x: 287, startPoint y: 429, endPoint x: 372, endPoint y: 430, distance: 85.0
click at [372, 430] on td "Hoppers Crossing Secondary College" at bounding box center [514, 431] width 515 height 39
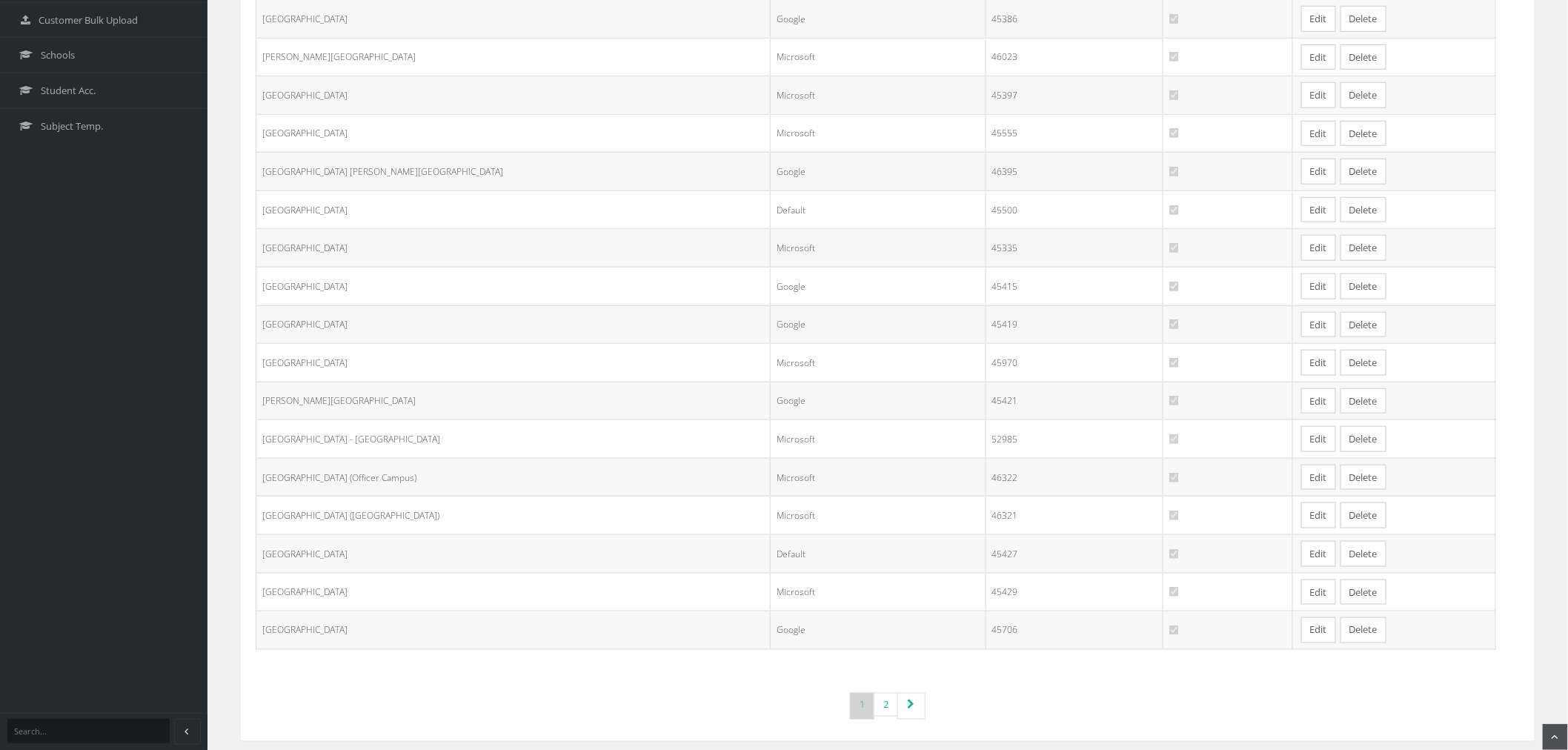
scroll to position [568, 0]
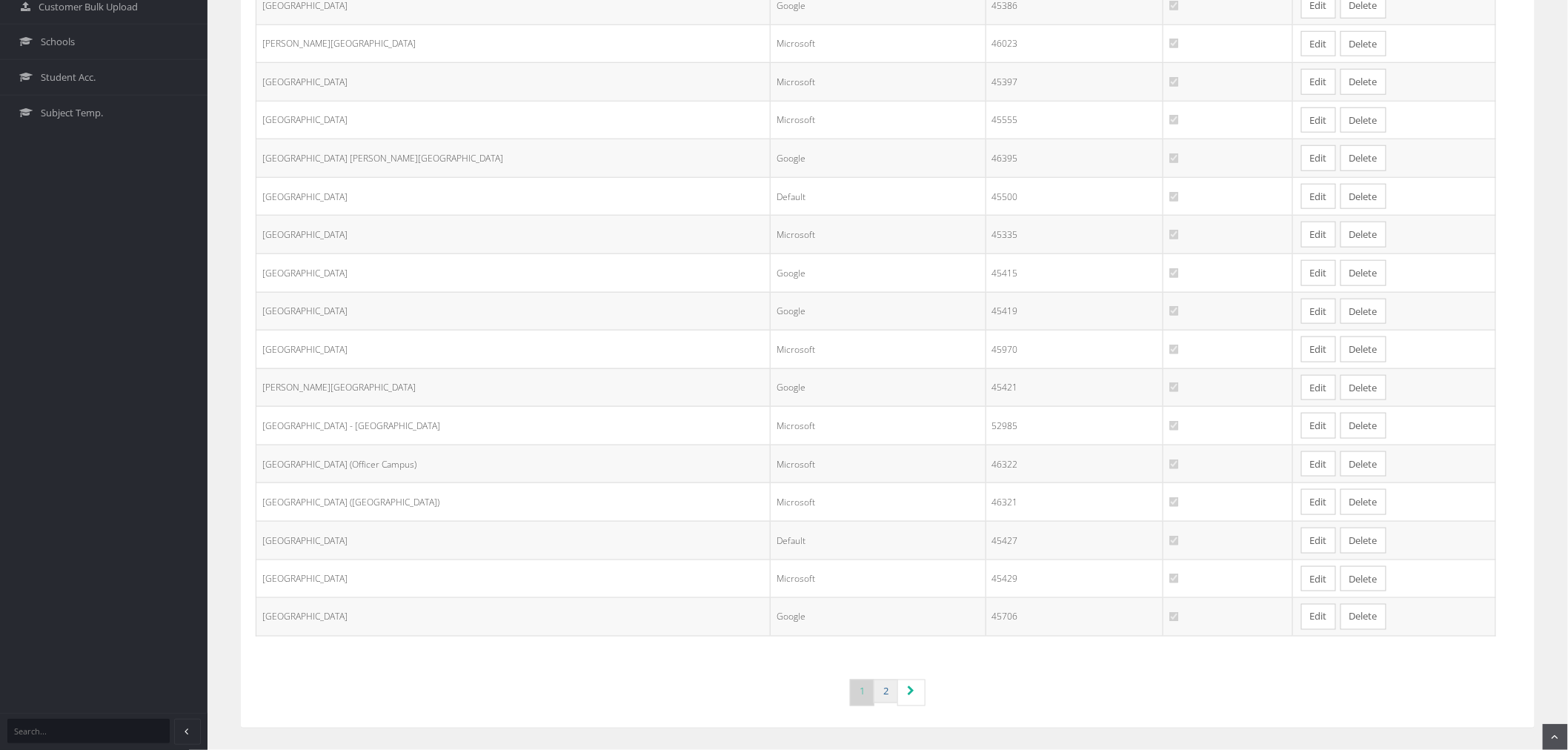
click at [884, 699] on link "2" at bounding box center [886, 691] width 24 height 24
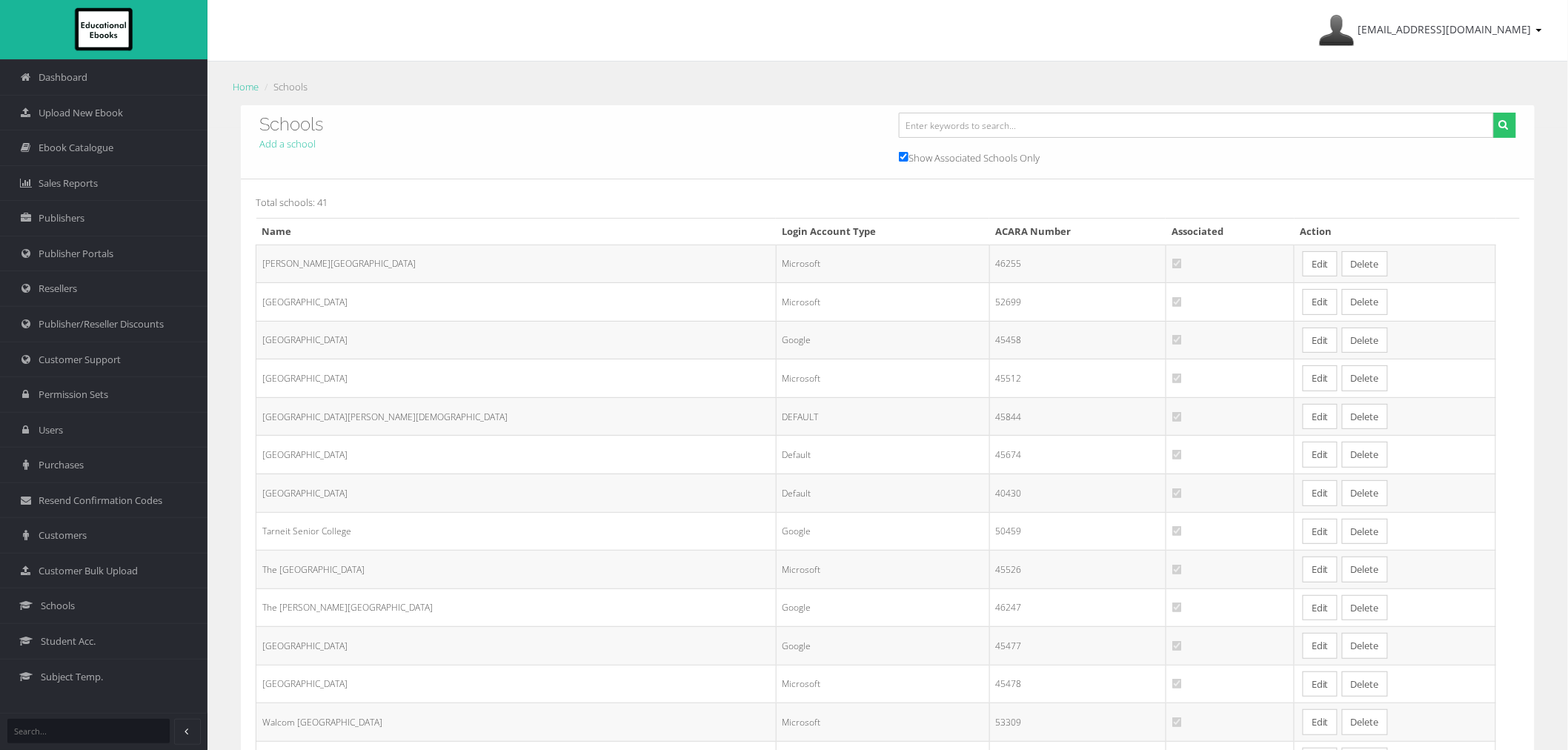
drag, startPoint x: 278, startPoint y: 339, endPoint x: 442, endPoint y: 339, distance: 164.0
click at [442, 339] on td "Red Cliffs Secondary College" at bounding box center [516, 340] width 520 height 39
drag, startPoint x: 301, startPoint y: 447, endPoint x: 358, endPoint y: 449, distance: 57.0
click at [352, 449] on td "St Joseph's College Mildura" at bounding box center [516, 455] width 520 height 39
drag, startPoint x: 317, startPoint y: 494, endPoint x: 469, endPoint y: 507, distance: 152.6
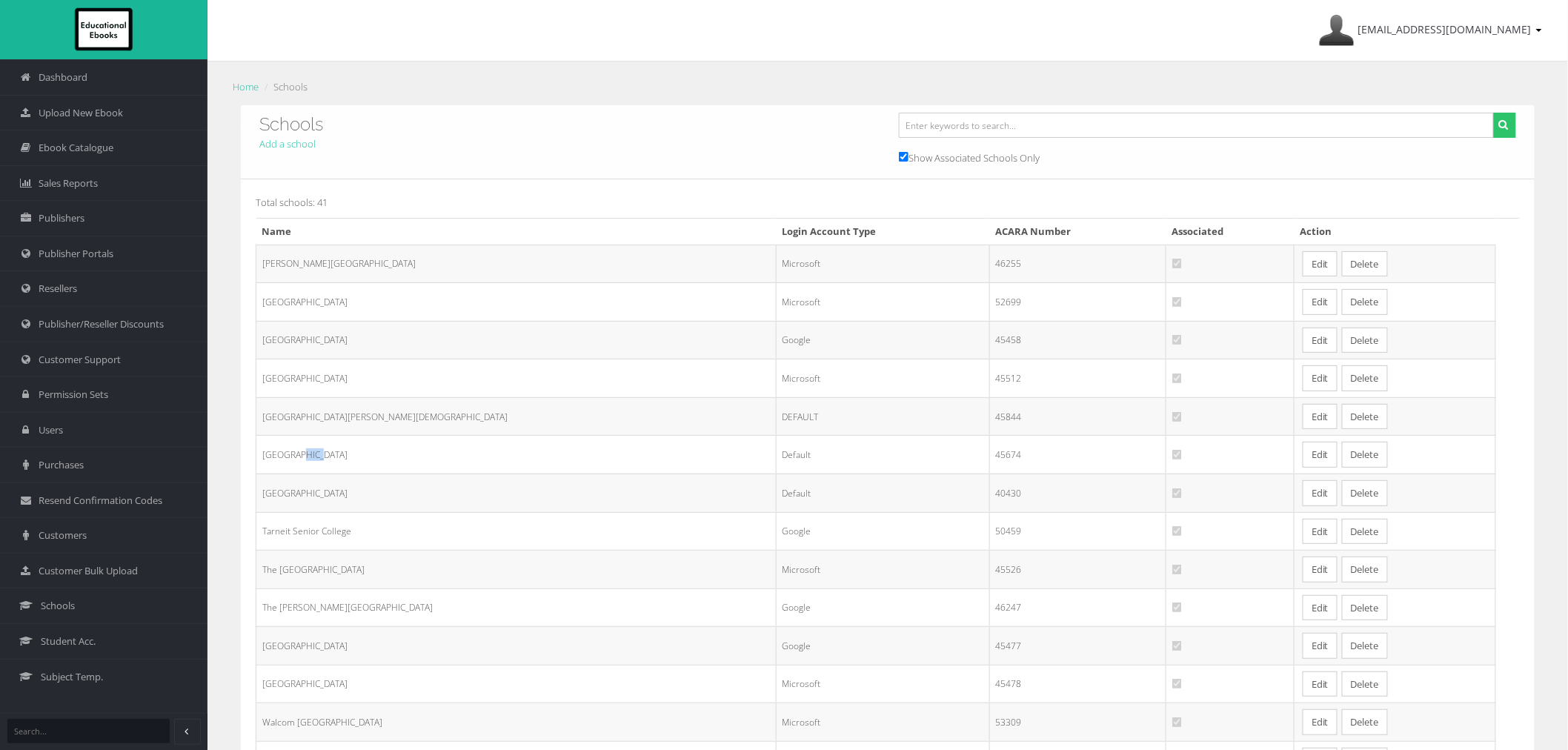
click at [469, 507] on td "Swinburne Senior Secondary College" at bounding box center [516, 493] width 520 height 39
click at [473, 490] on td "Swinburne Senior Secondary College" at bounding box center [516, 493] width 520 height 39
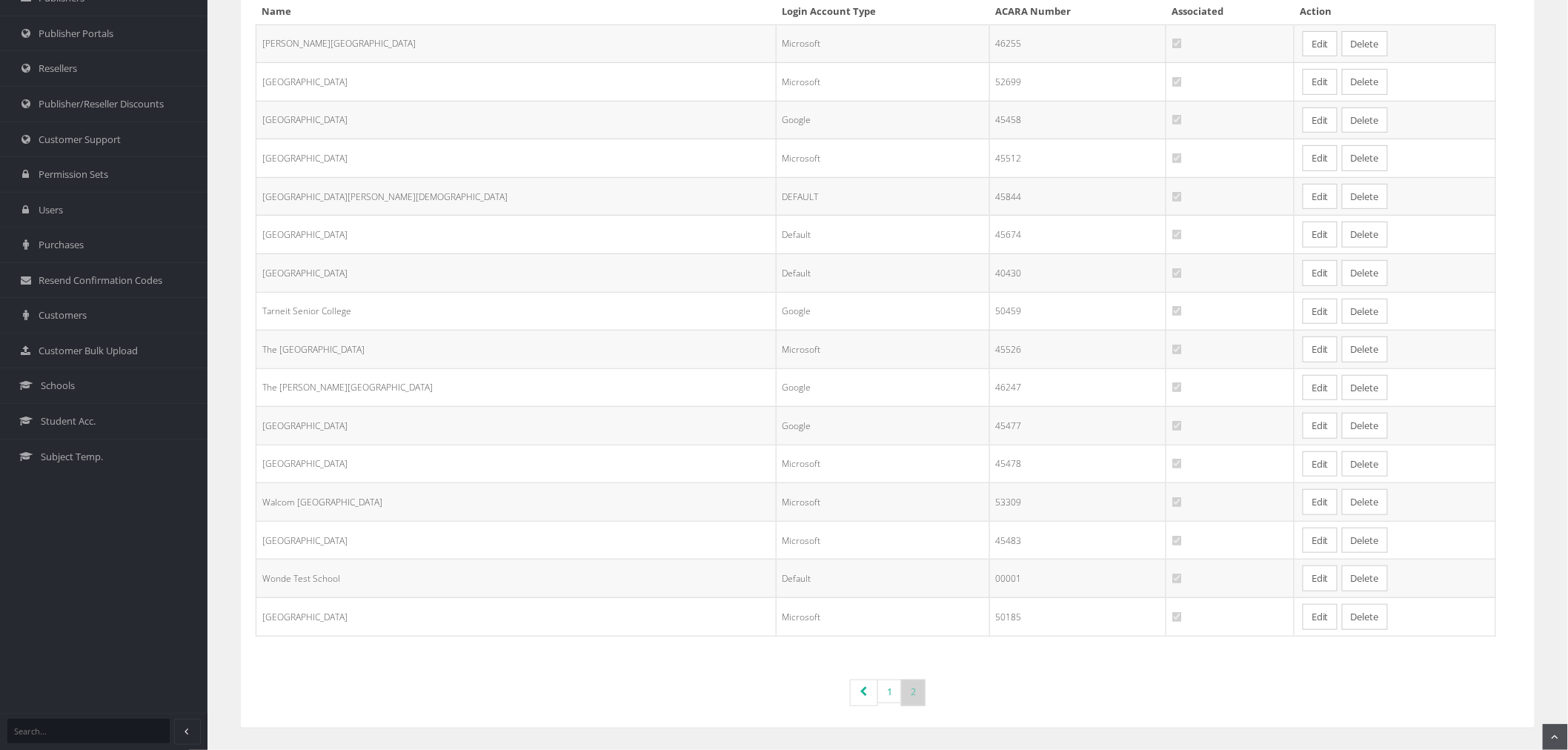
scroll to position [223, 0]
click at [887, 686] on link "1" at bounding box center [889, 691] width 24 height 24
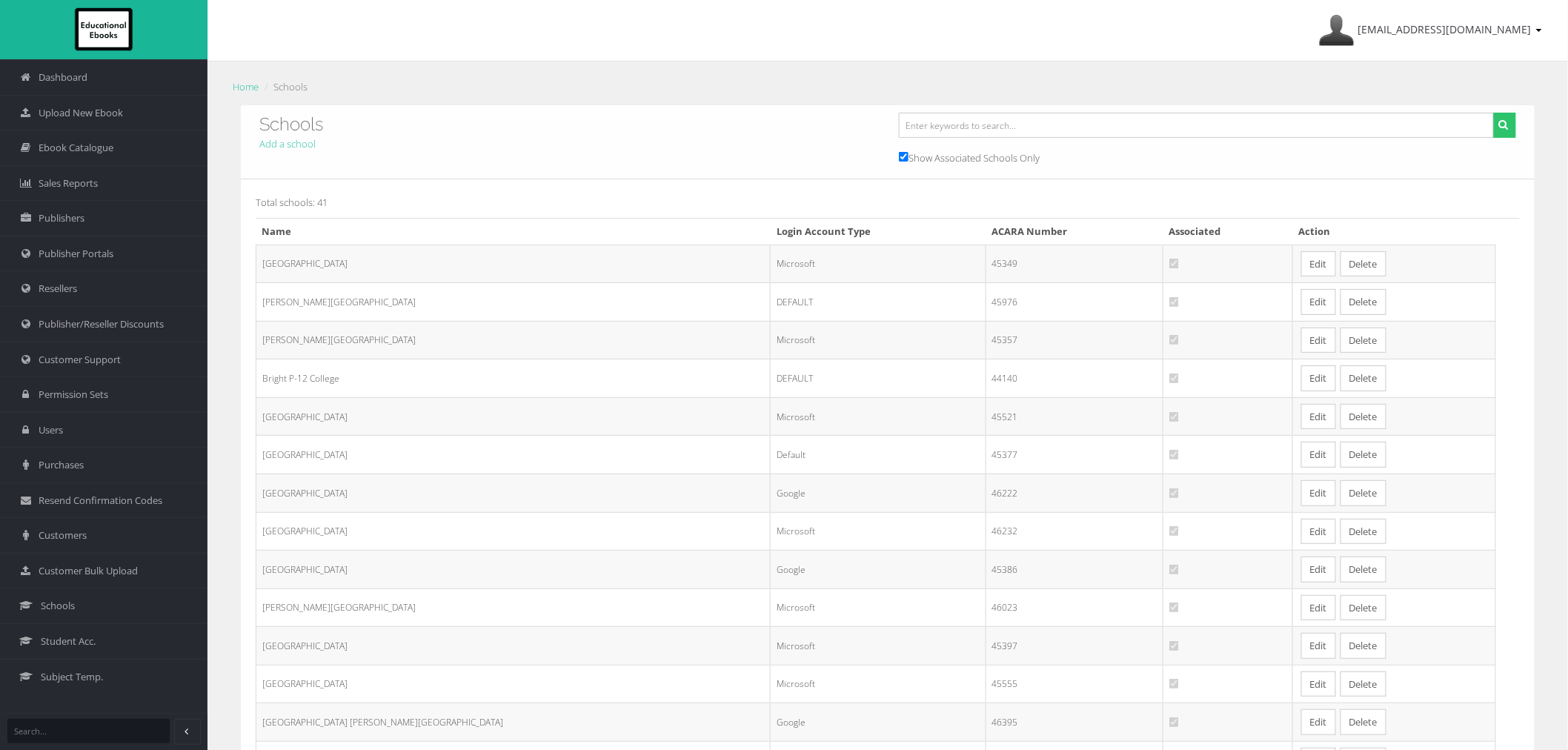
click at [1292, 253] on td "Edit Delete" at bounding box center [1394, 264] width 203 height 39
click at [1301, 255] on link "Edit" at bounding box center [1319, 264] width 35 height 26
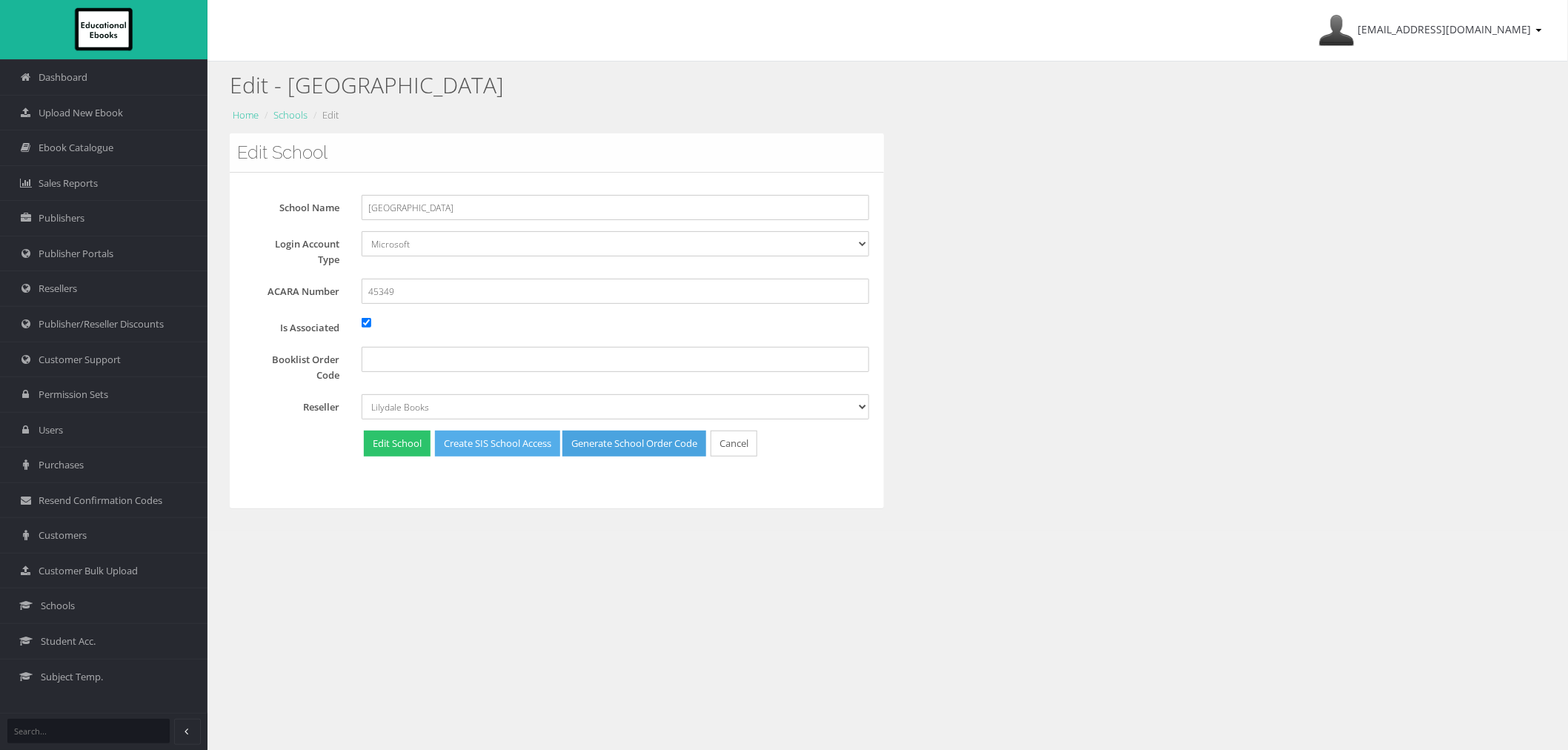
click at [479, 455] on link "Create SIS School Access" at bounding box center [497, 443] width 126 height 26
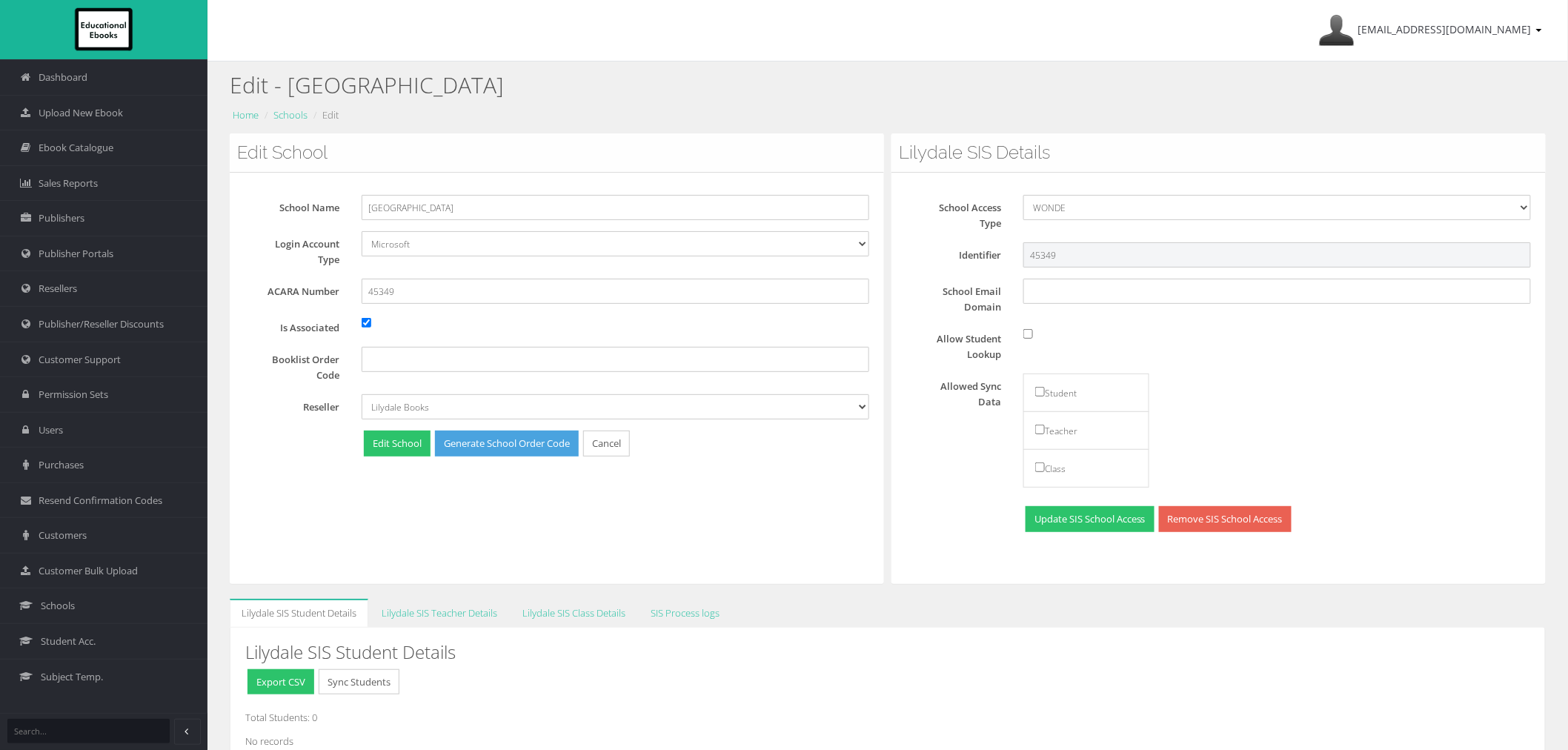
drag, startPoint x: 1117, startPoint y: 249, endPoint x: 987, endPoint y: 262, distance: 130.6
click at [987, 262] on div "Identifier 45349" at bounding box center [1224, 255] width 635 height 25
paste input "A1210960651"
type input "A1210960651"
click at [1031, 335] on input "Allow Student Lookup" at bounding box center [1028, 334] width 10 height 10
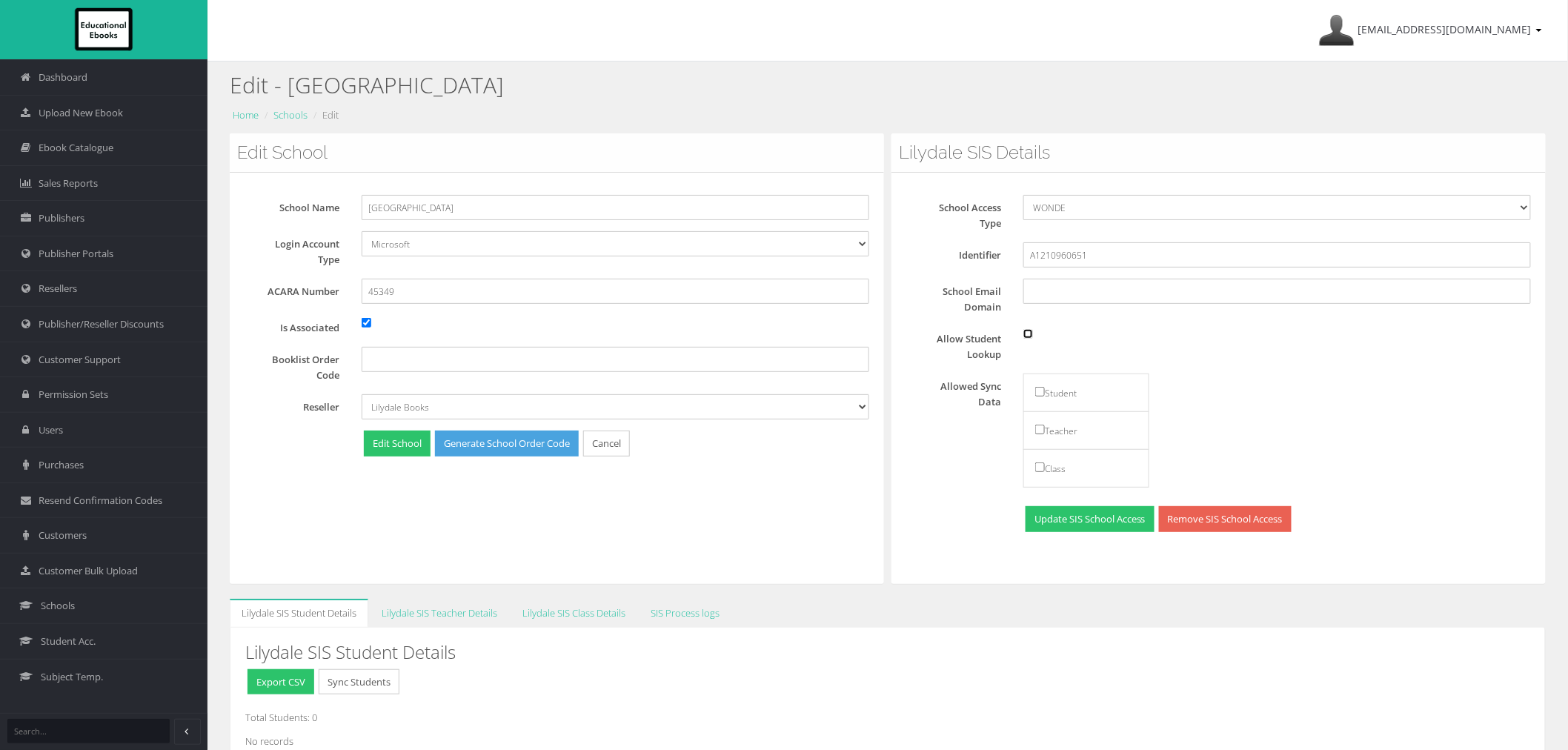
checkbox input "true"
click at [1039, 391] on input "checkbox" at bounding box center [1040, 392] width 10 height 10
checkbox input "true"
click at [1038, 428] on input "checkbox" at bounding box center [1040, 430] width 10 height 10
checkbox input "true"
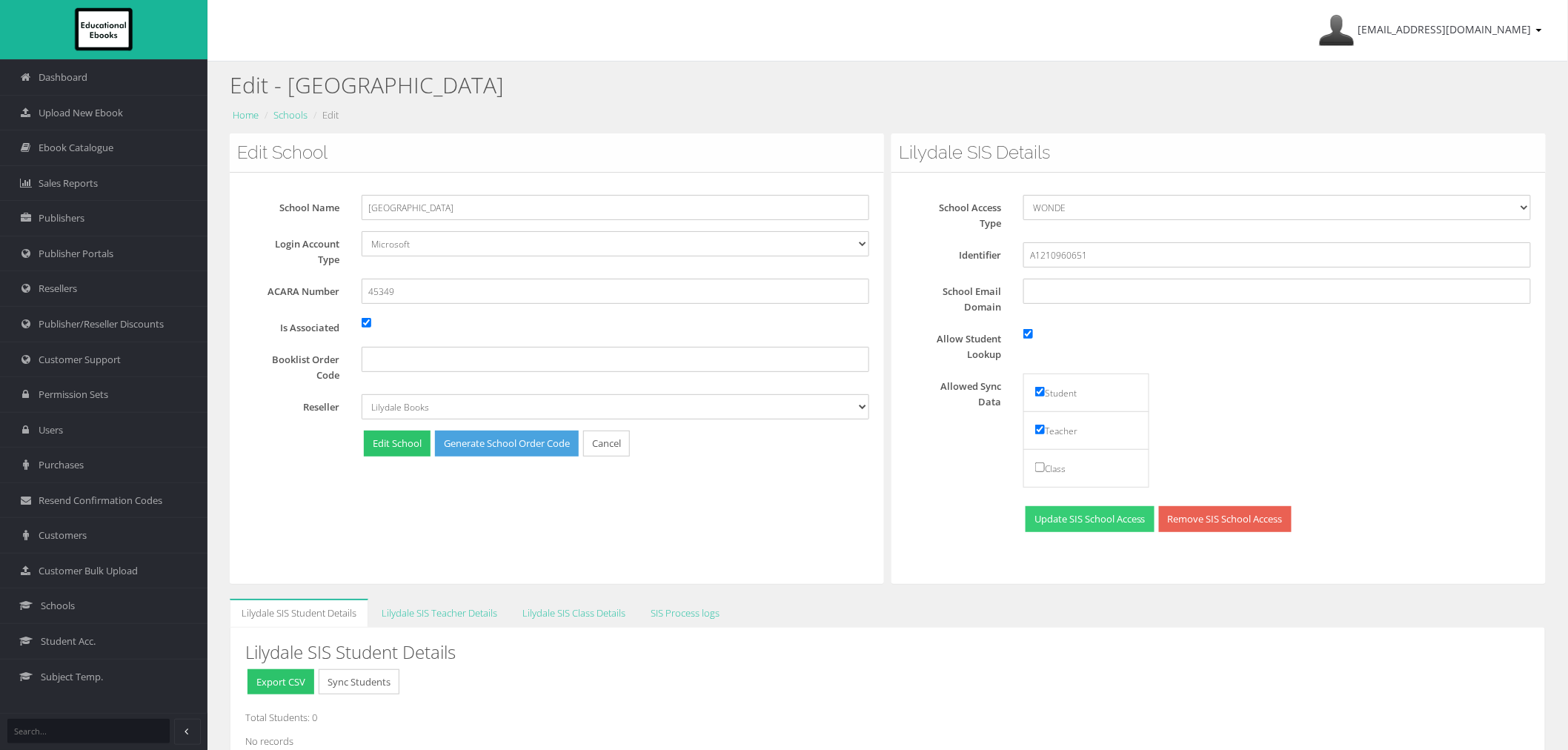
click at [1065, 517] on button "Update SIS School Access" at bounding box center [1090, 518] width 129 height 26
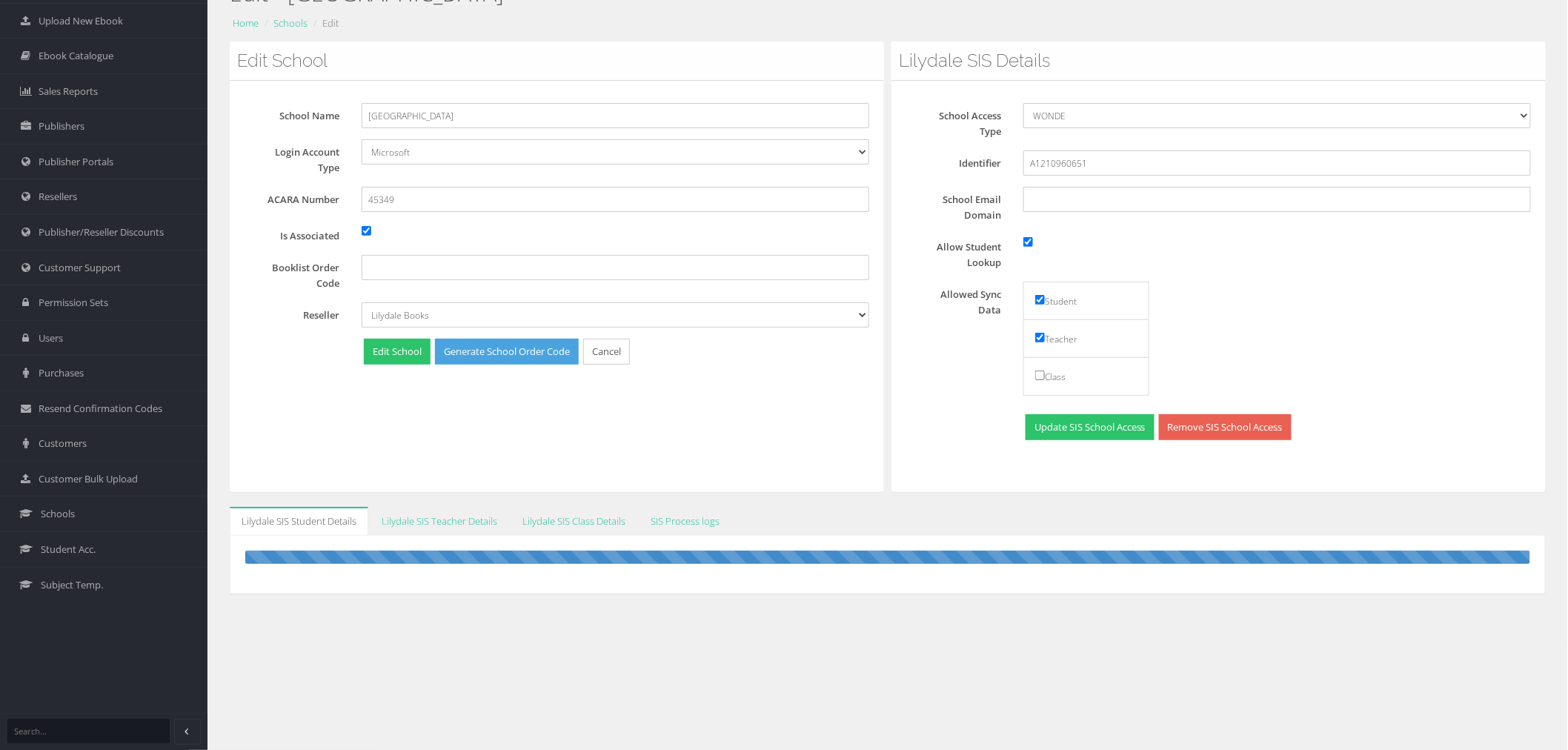
scroll to position [93, 0]
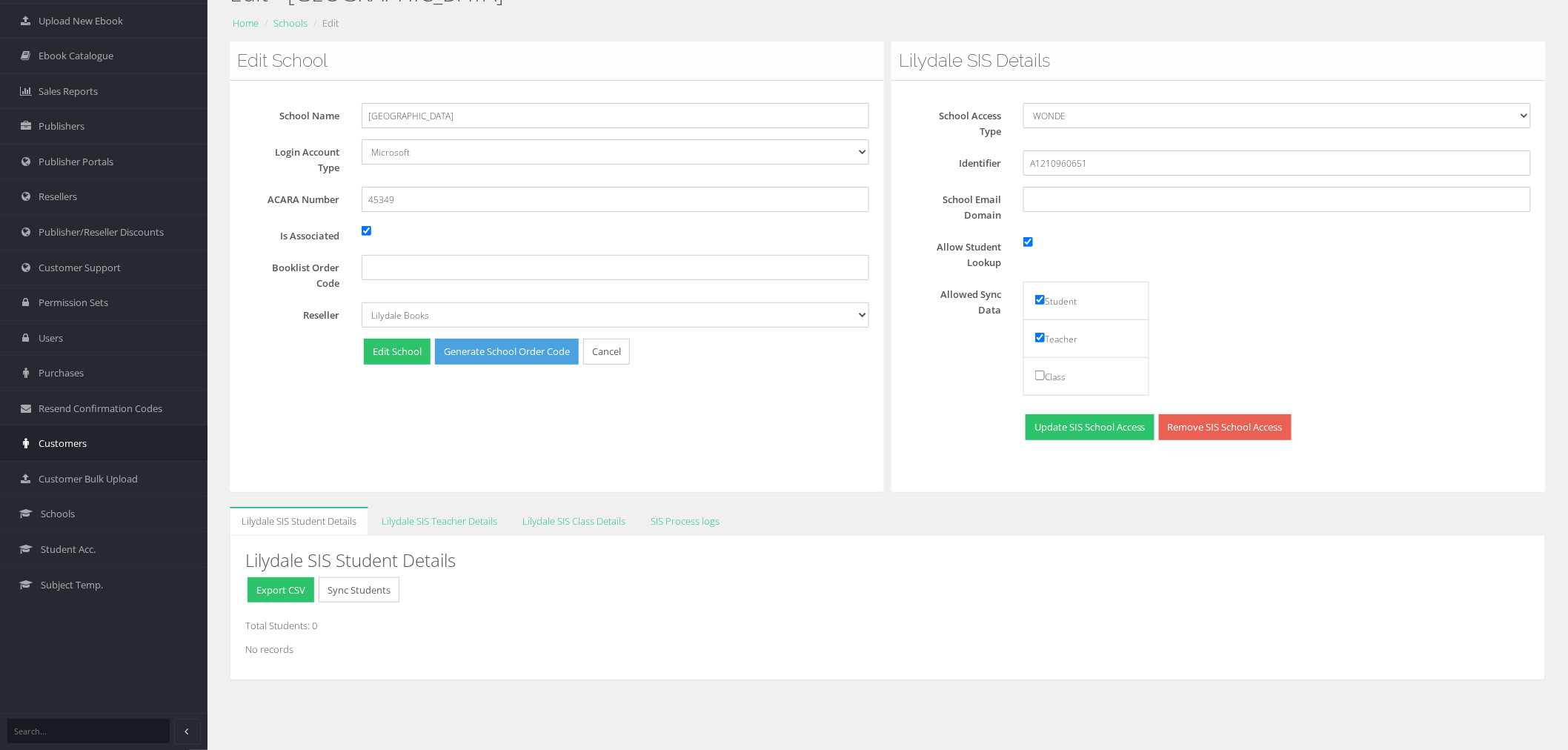
click at [72, 448] on span "Customers" at bounding box center [62, 443] width 48 height 14
